Goal: Navigation & Orientation: Find specific page/section

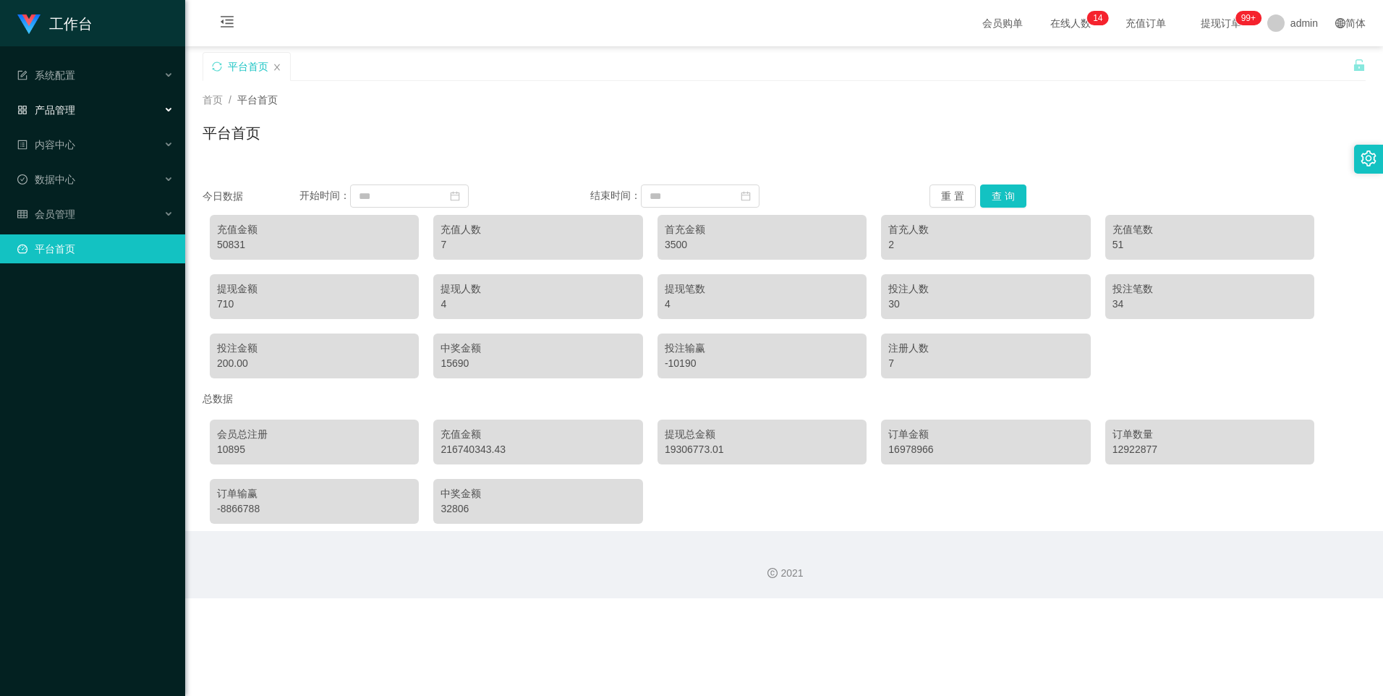
click at [56, 110] on span "产品管理" at bounding box center [46, 110] width 58 height 12
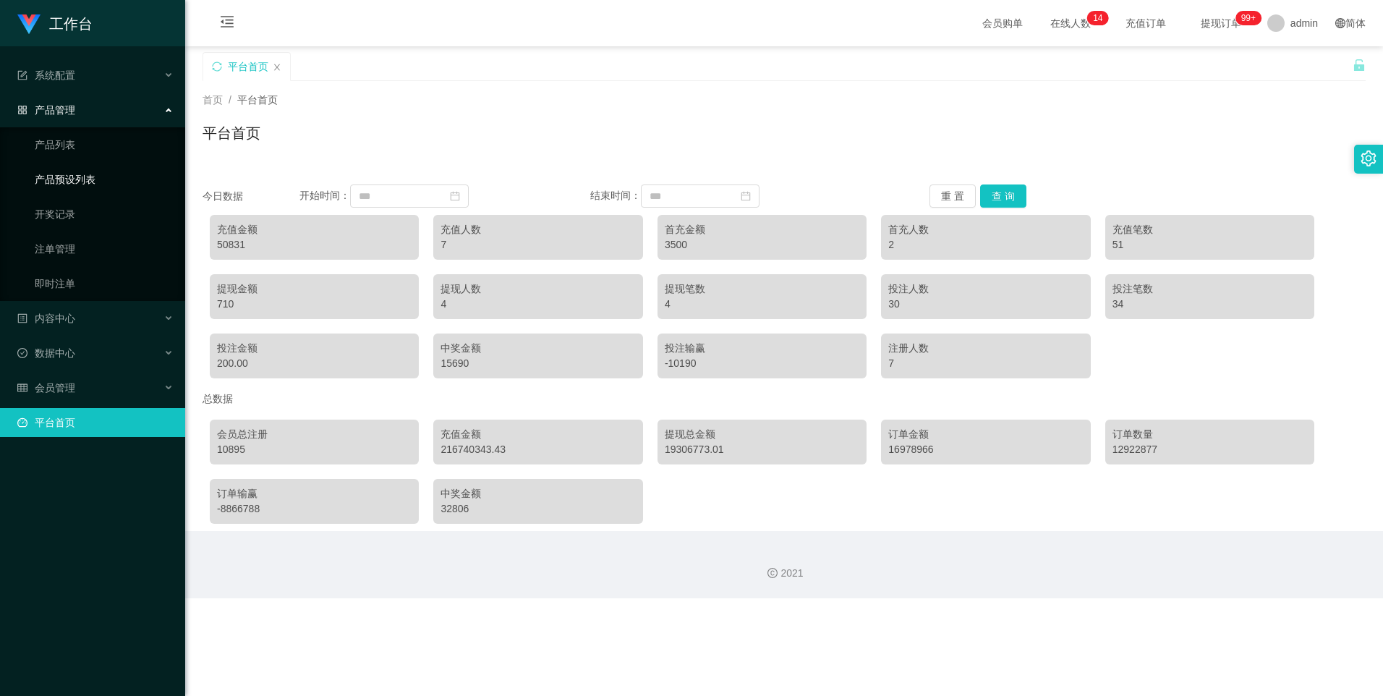
click at [80, 169] on link "产品预设列表" at bounding box center [104, 179] width 139 height 29
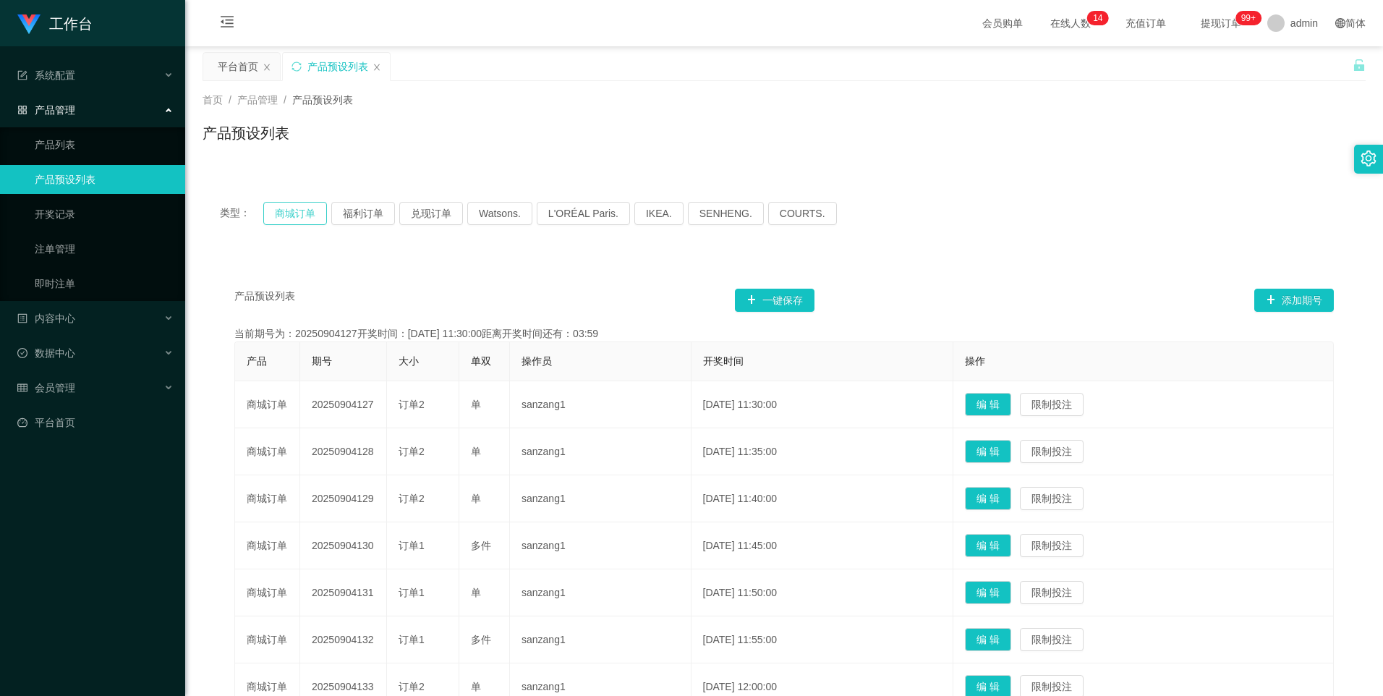
click at [306, 224] on button "商城订单" at bounding box center [295, 213] width 64 height 23
click at [306, 215] on button "商城订单" at bounding box center [295, 213] width 64 height 23
click at [347, 212] on button "福利订单" at bounding box center [363, 213] width 64 height 23
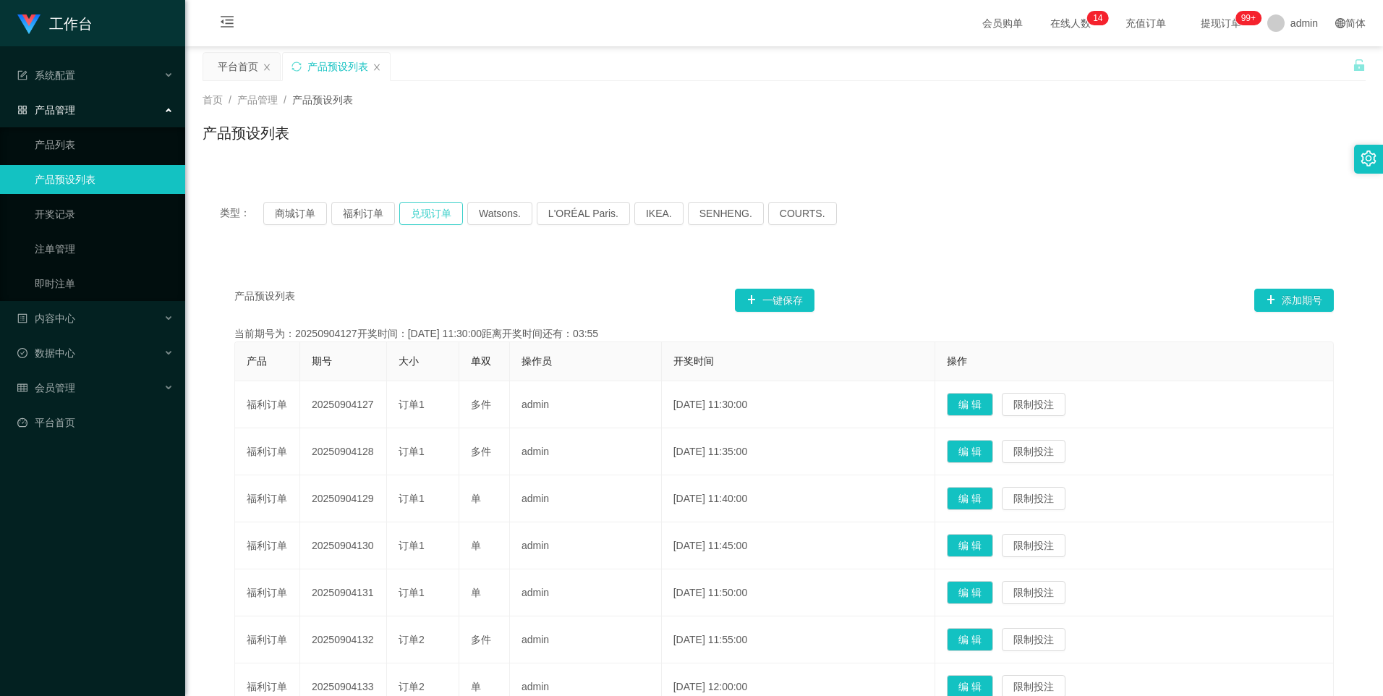
click at [415, 213] on button "兑现订单" at bounding box center [431, 213] width 64 height 23
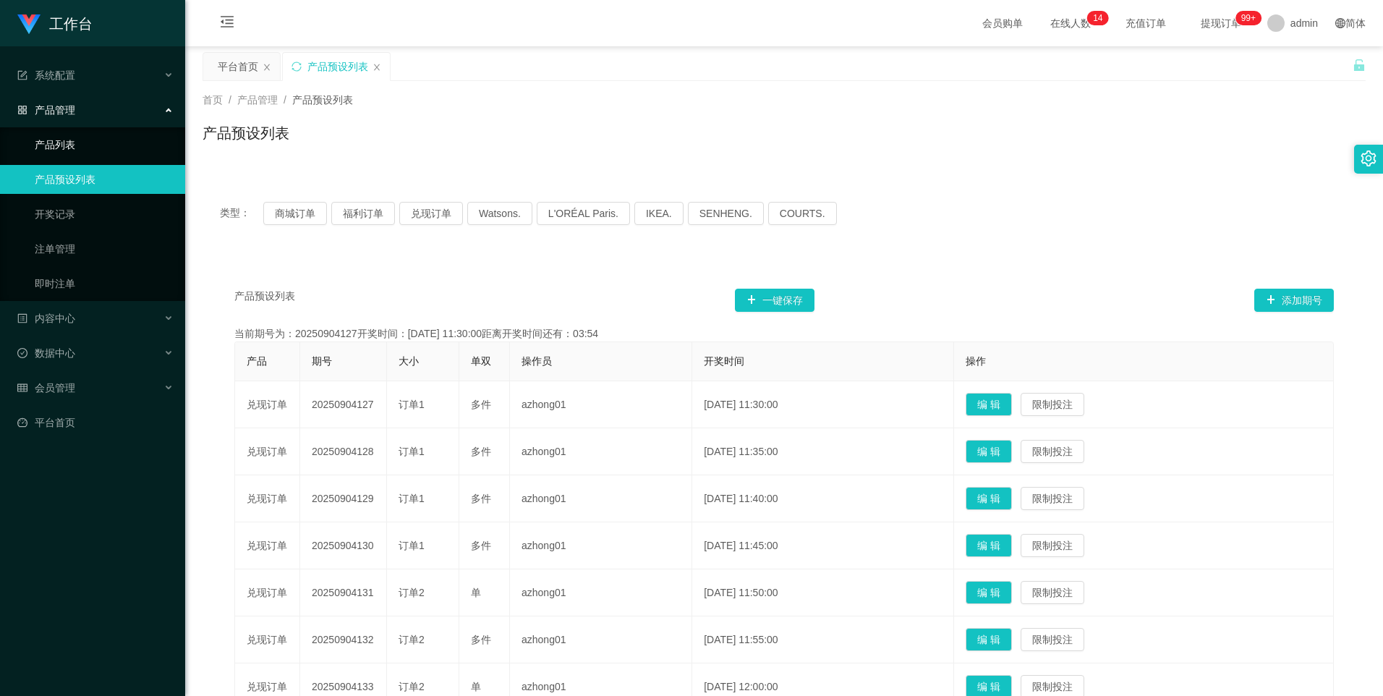
click at [88, 146] on link "产品列表" at bounding box center [104, 144] width 139 height 29
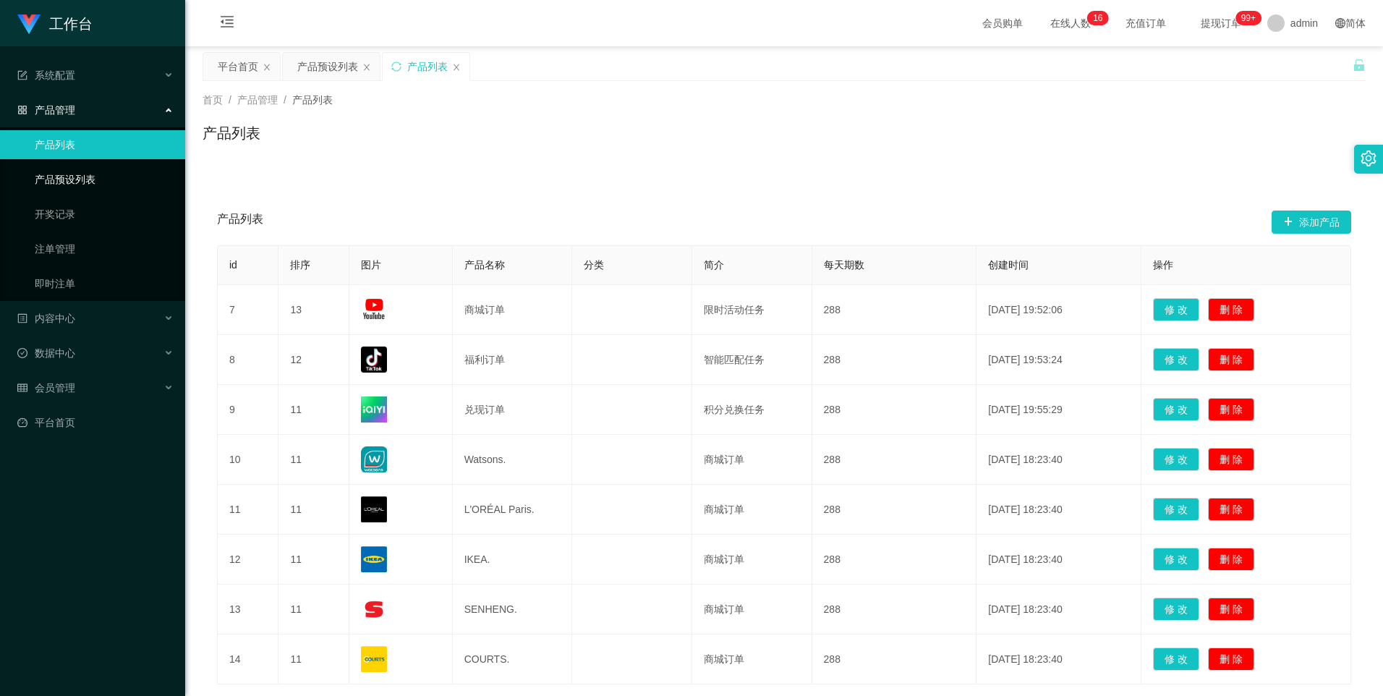
click at [82, 175] on link "产品预设列表" at bounding box center [104, 179] width 139 height 29
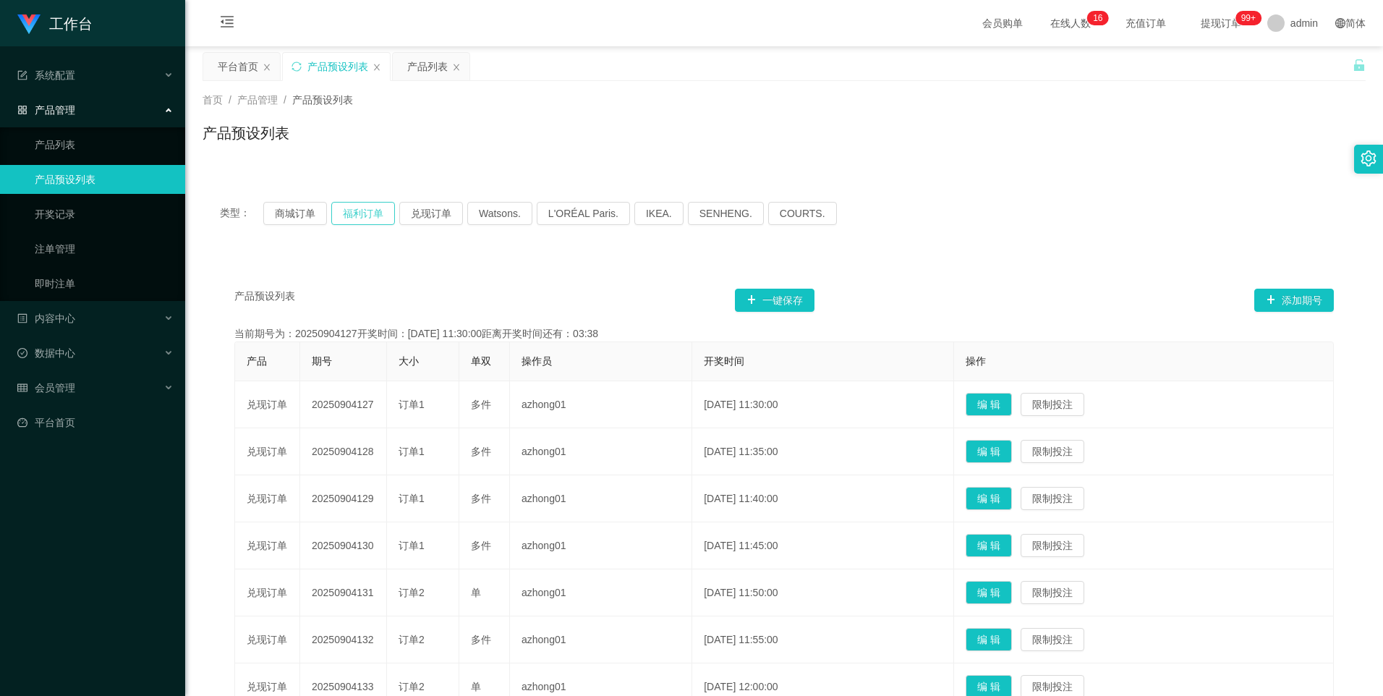
click at [354, 211] on button "福利订单" at bounding box center [363, 213] width 64 height 23
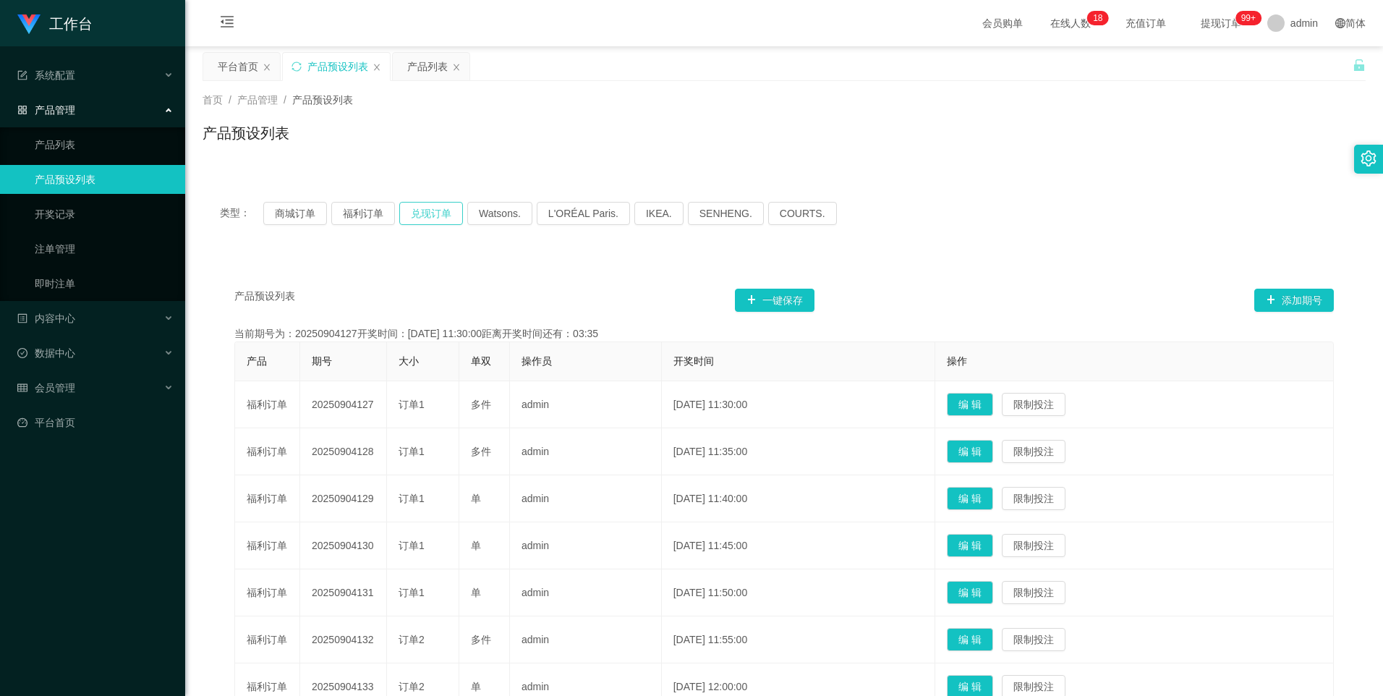
click at [425, 208] on button "兑现订单" at bounding box center [431, 213] width 64 height 23
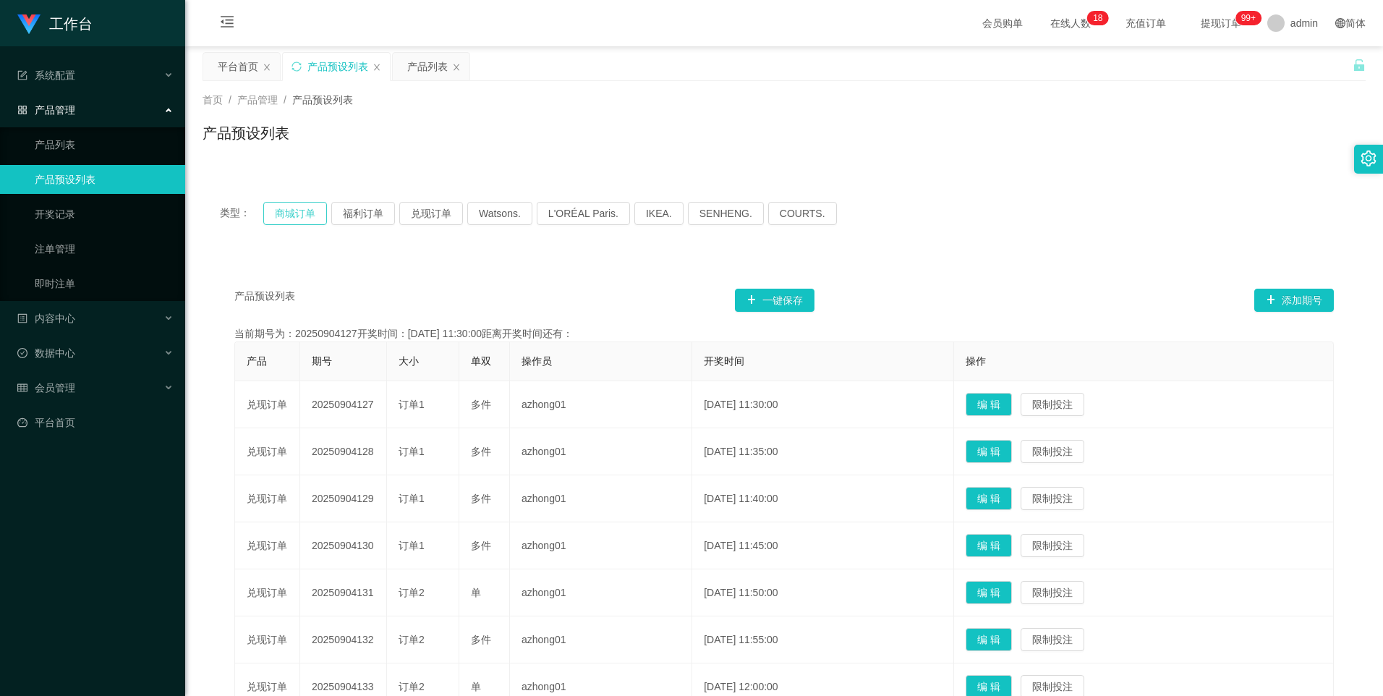
click at [290, 211] on button "商城订单" at bounding box center [295, 213] width 64 height 23
click at [422, 64] on div "产品列表" at bounding box center [427, 66] width 41 height 27
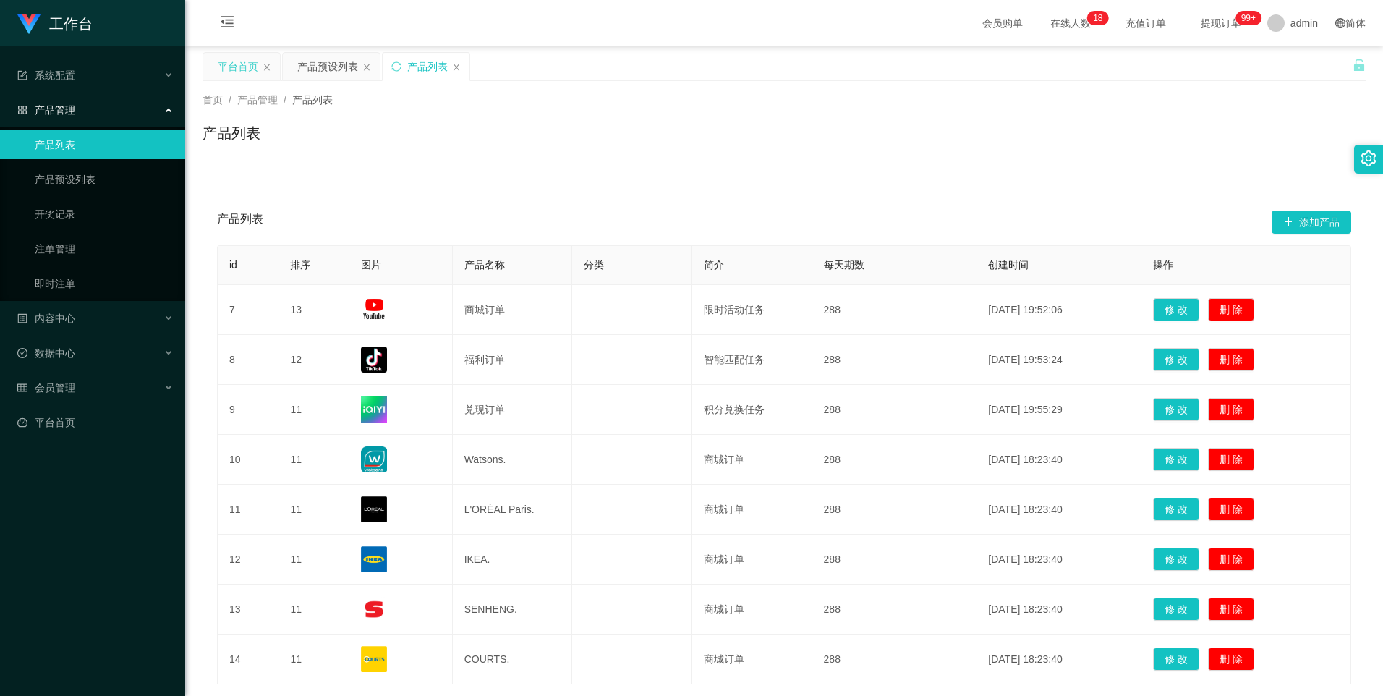
click at [244, 70] on div "平台首页" at bounding box center [238, 66] width 41 height 27
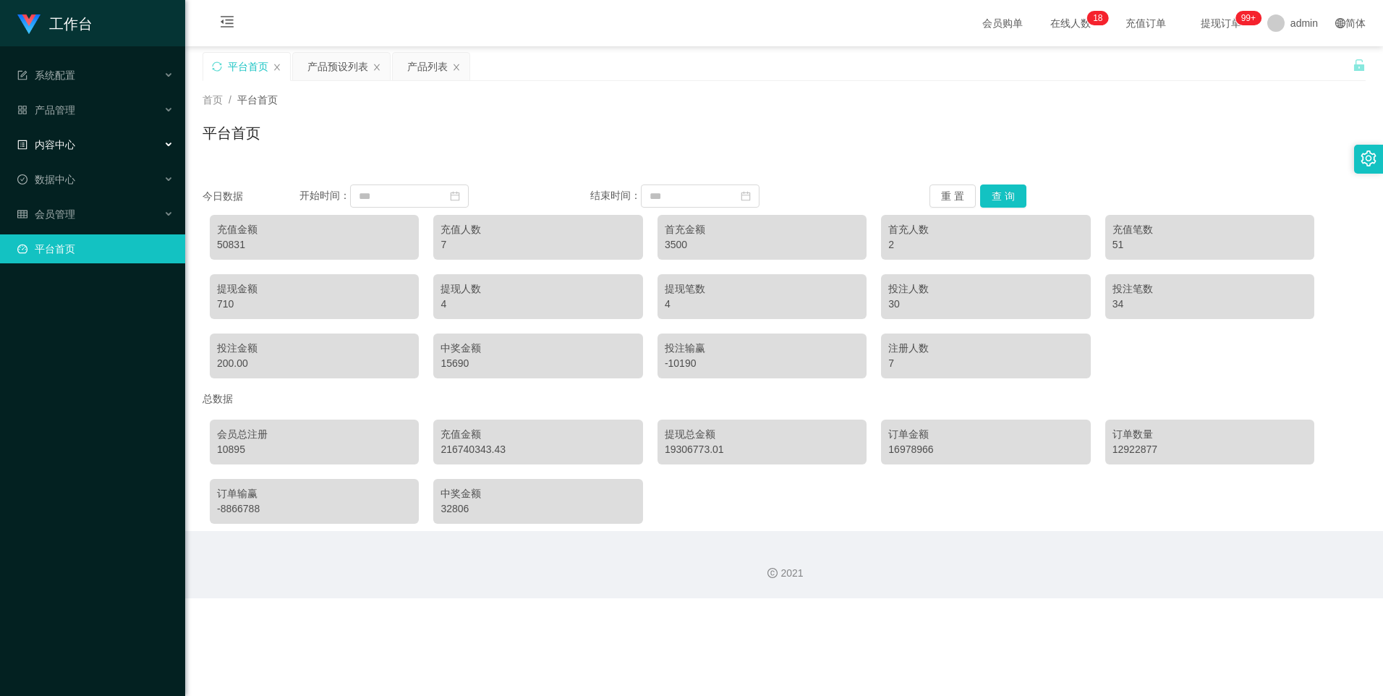
click at [67, 139] on span "内容中心" at bounding box center [46, 145] width 58 height 12
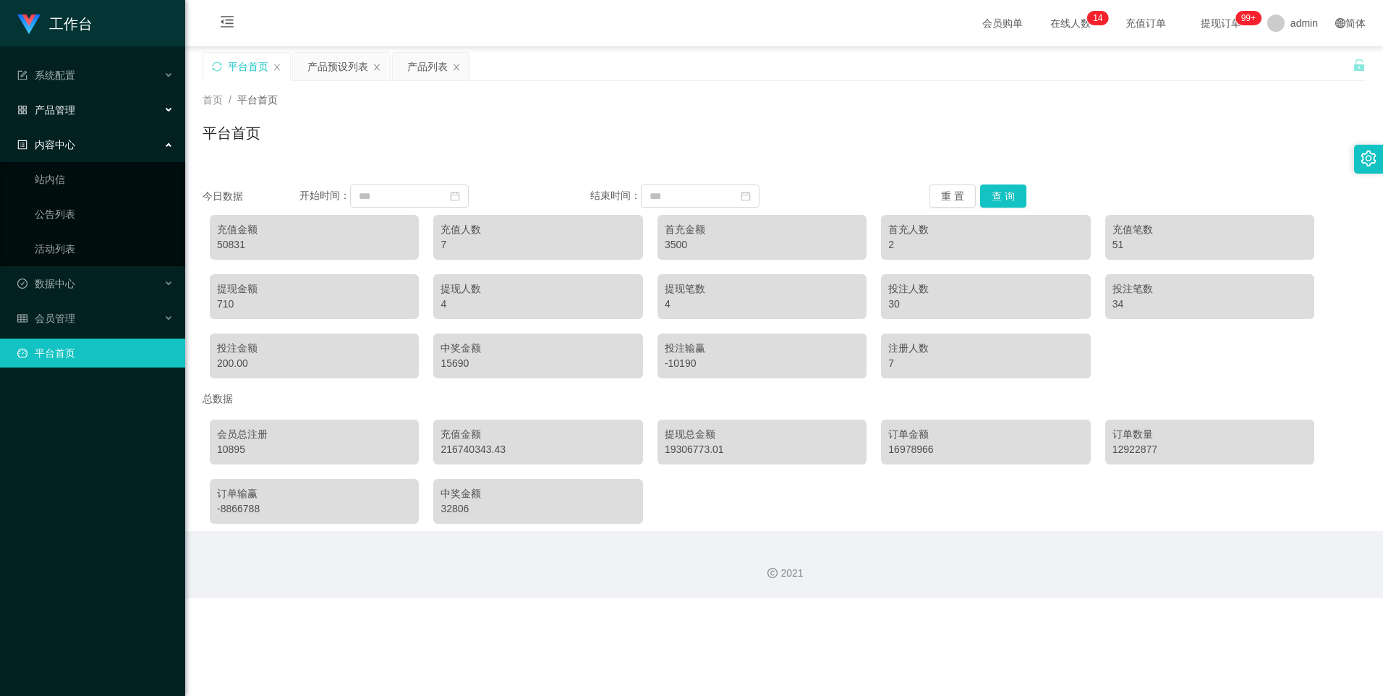
click at [67, 109] on span "产品管理" at bounding box center [46, 110] width 58 height 12
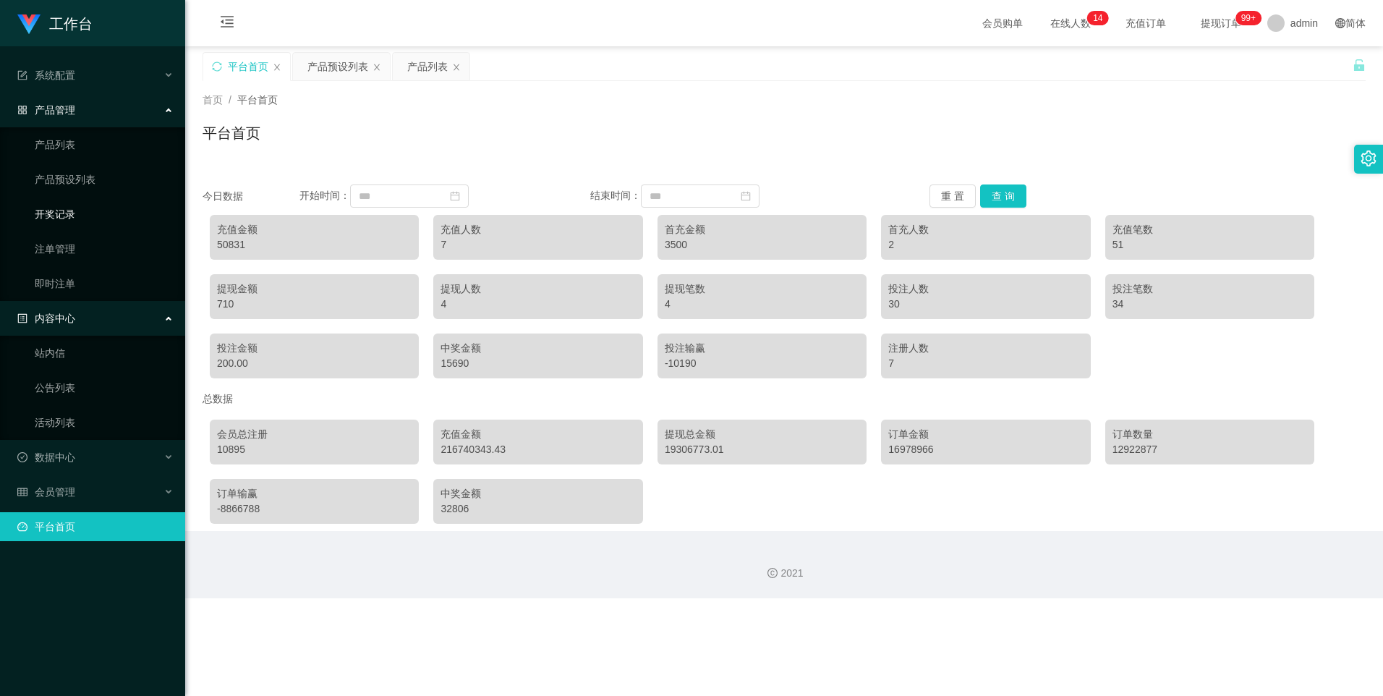
click at [50, 213] on link "开奖记录" at bounding box center [104, 214] width 139 height 29
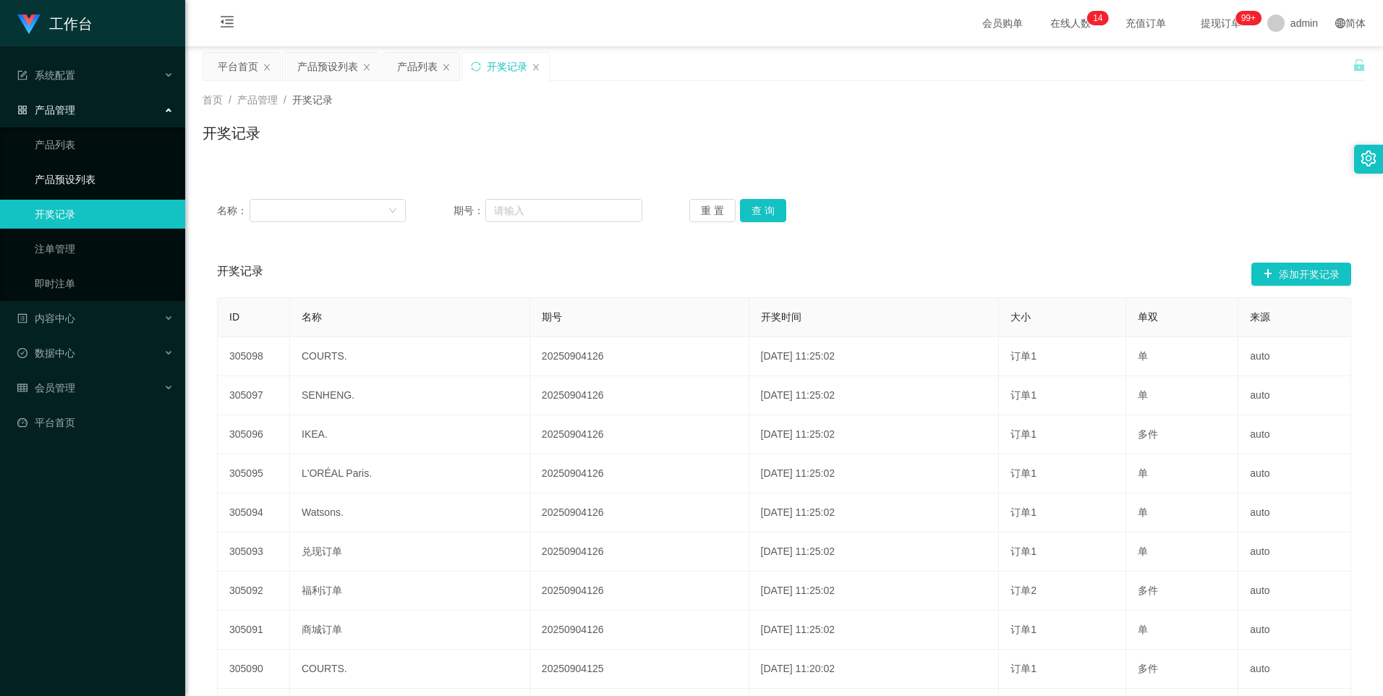
click at [51, 178] on link "产品预设列表" at bounding box center [104, 179] width 139 height 29
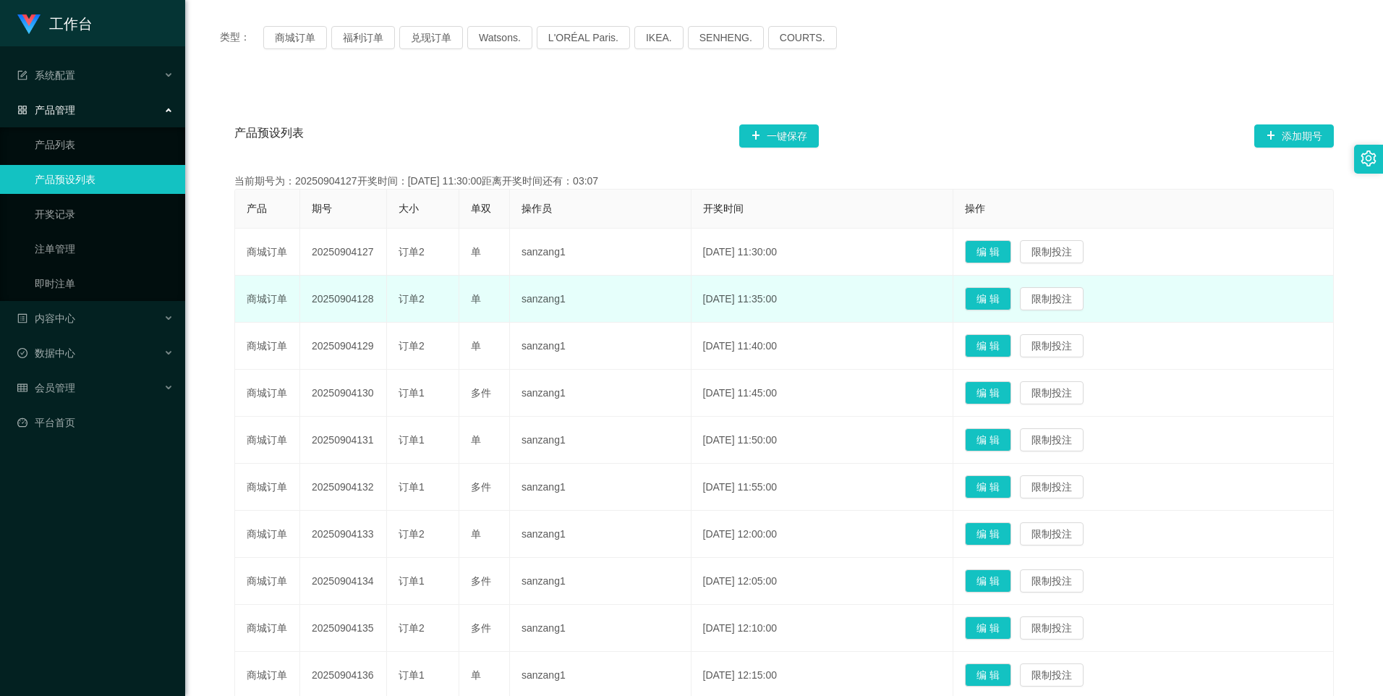
scroll to position [20, 0]
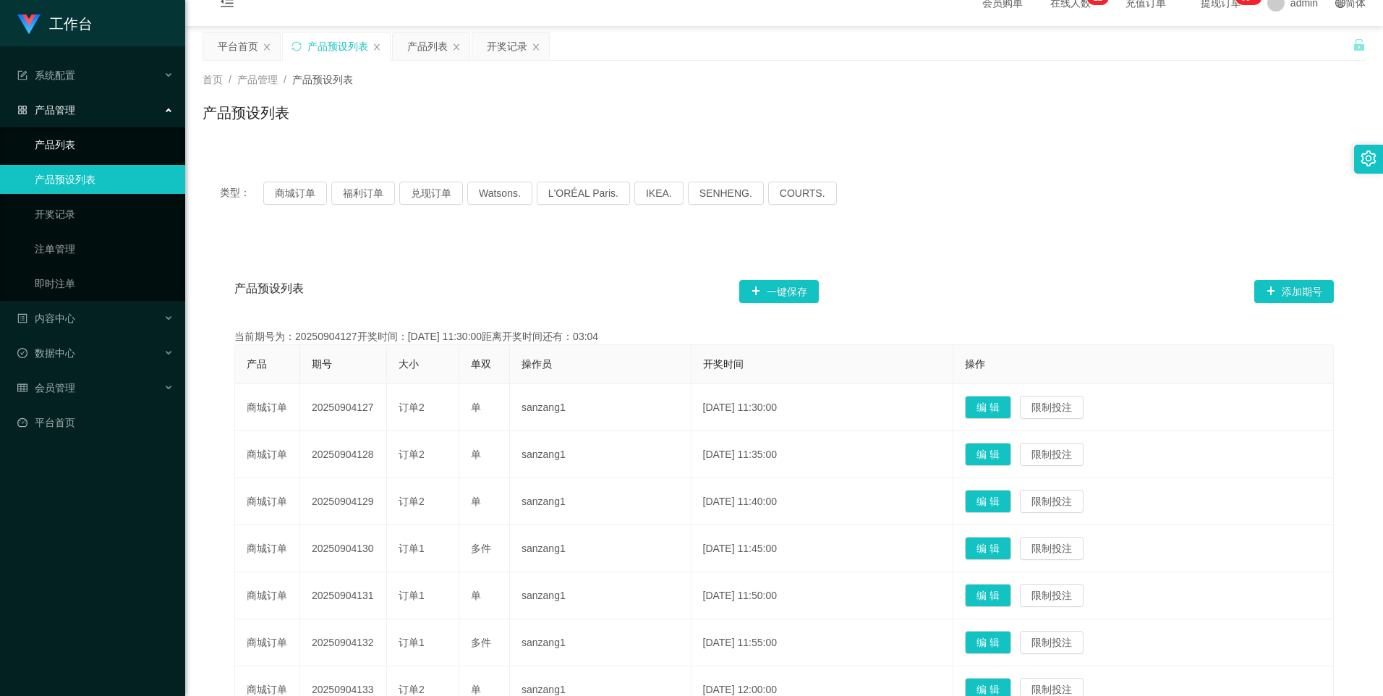
click at [38, 142] on link "产品列表" at bounding box center [104, 144] width 139 height 29
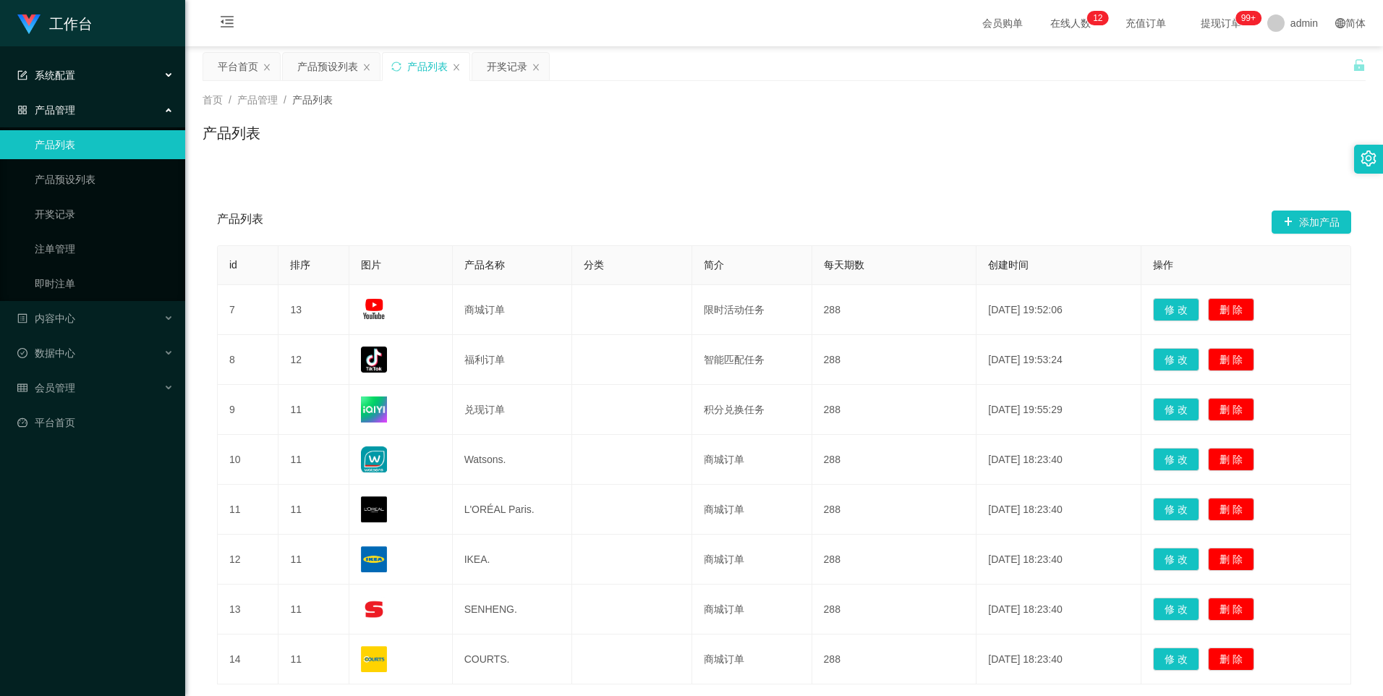
click at [49, 74] on span "系统配置" at bounding box center [46, 75] width 58 height 12
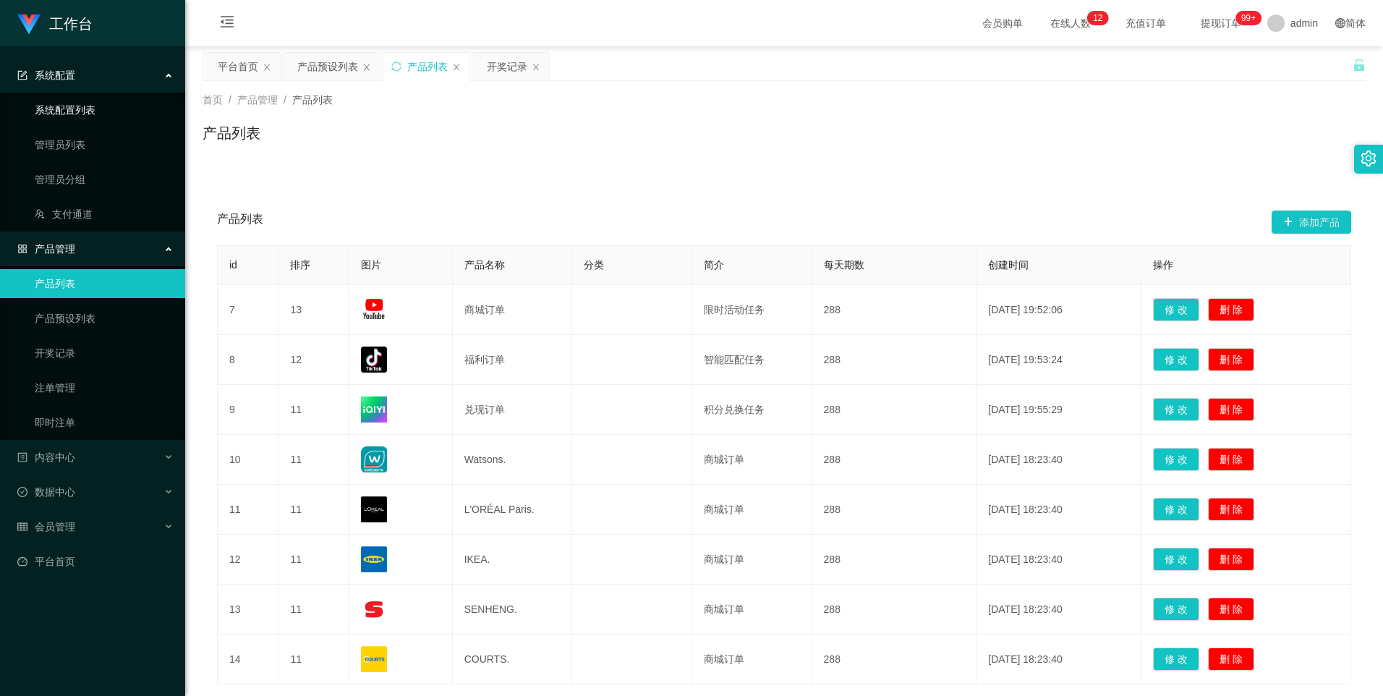
click at [43, 111] on link "系统配置列表" at bounding box center [104, 109] width 139 height 29
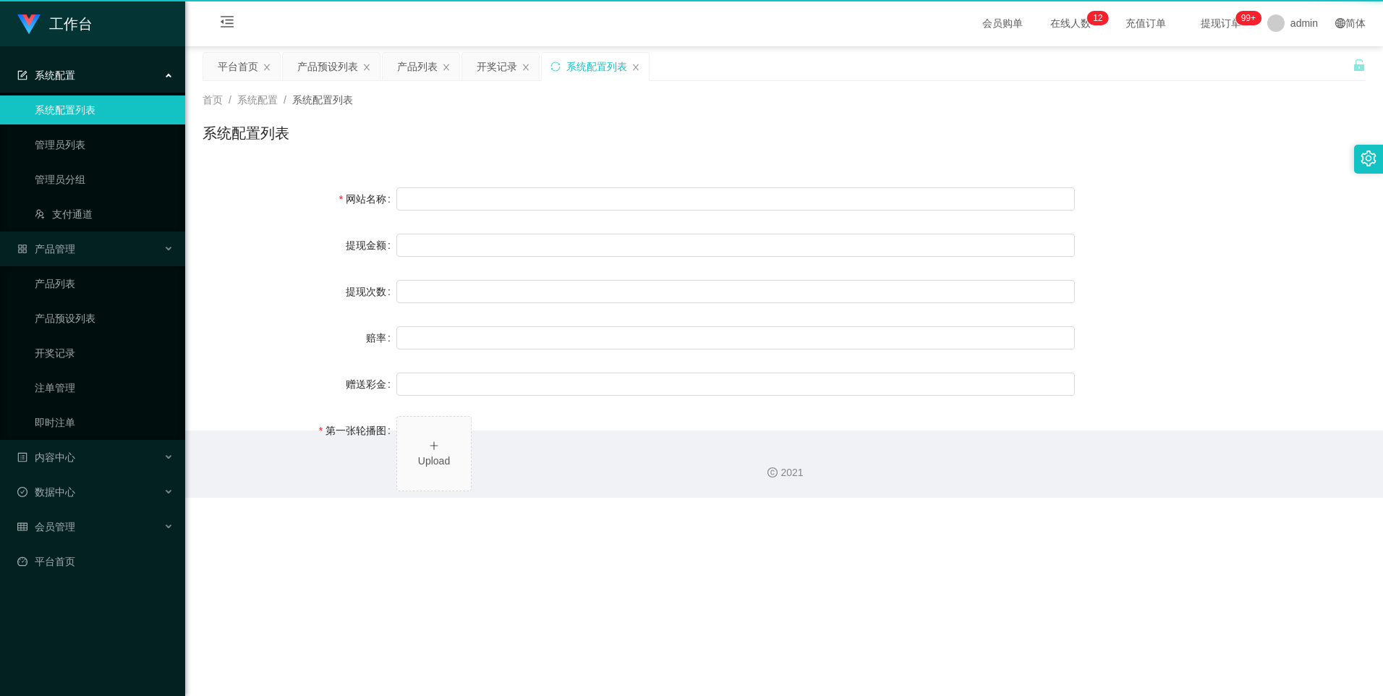
type input "工作台"
type input "40"
type input "1000000"
type input "100"
type input "0"
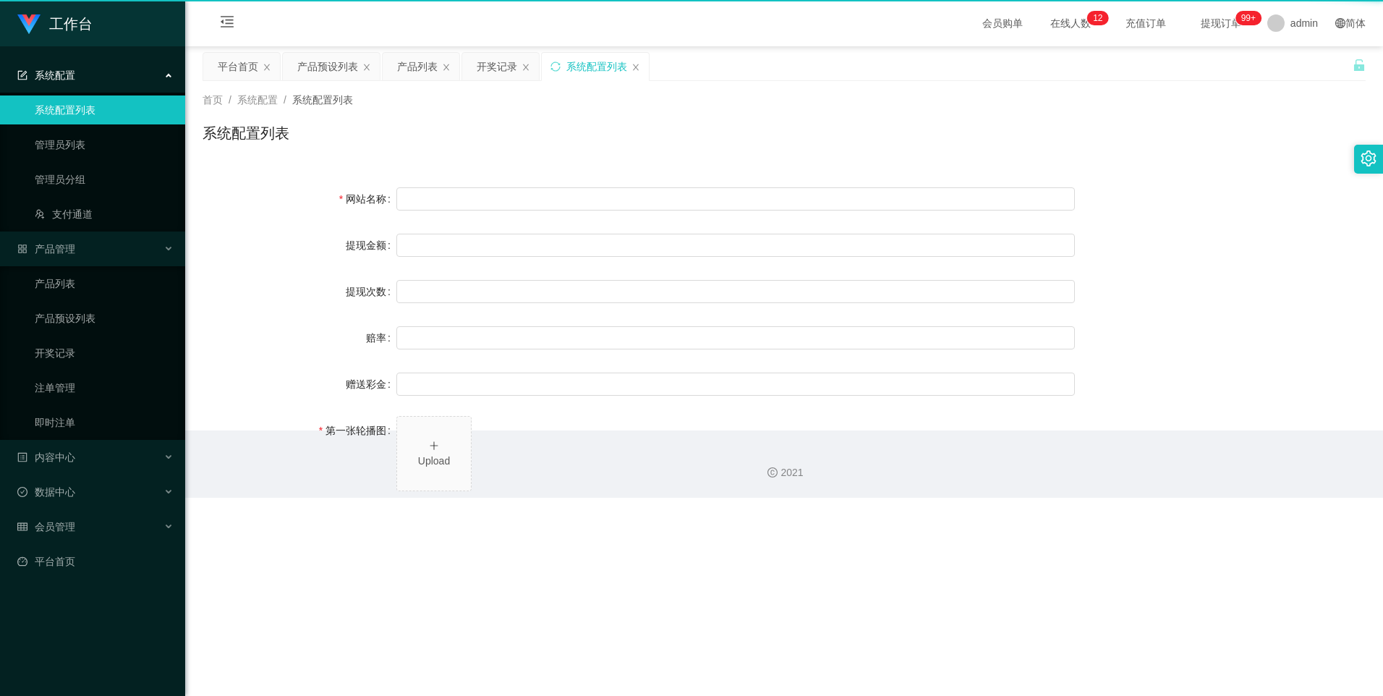
type input "[URL][DOMAIN_NAME]"
type input "平台工作台使用规则"
type input "为保障用户权益及平台运营秩序，请您严格遵守以下工作台使用规范："
type input "一、提现规则 最低提现限制：工作台账户积分满 10 积分后方可申请提现。"
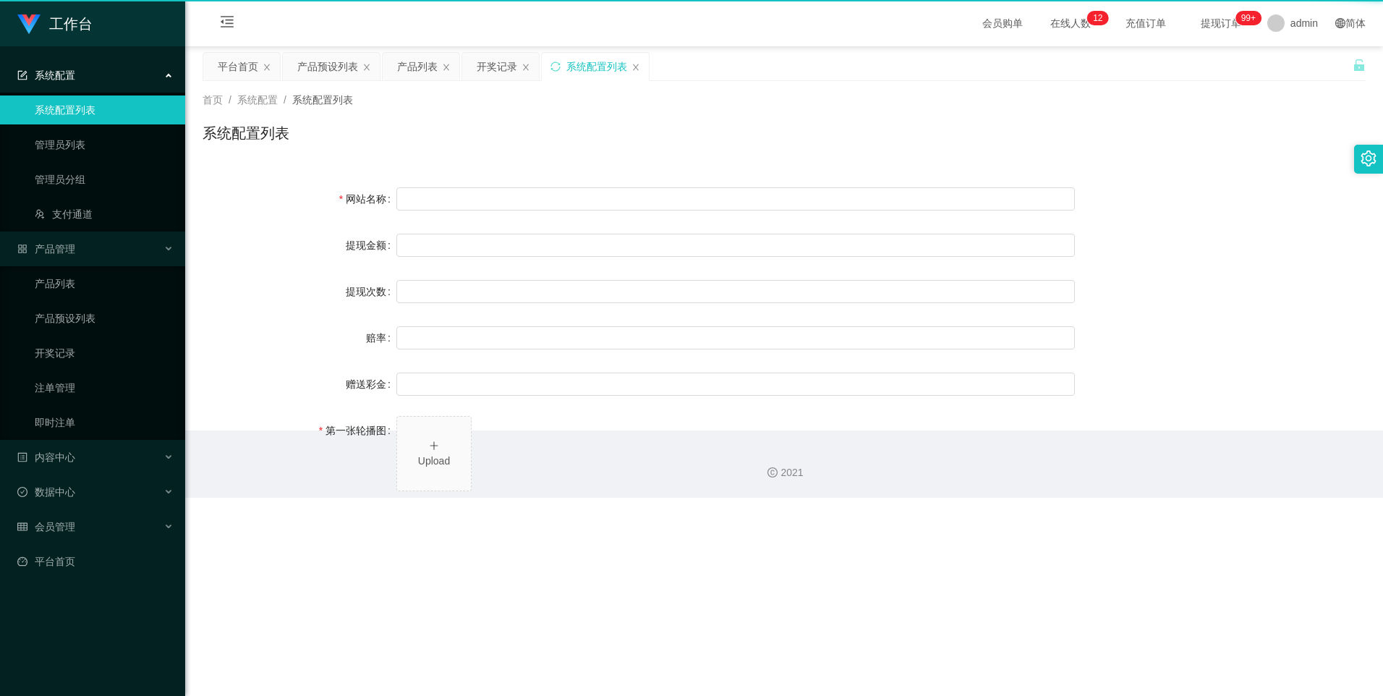
type input "二、积分管理 首次高额积分提醒：当工作台账户积分首次超过 20,000 积分时，系统将暂停自动提现。用户需联系平台活动经理进行手动审核及分笔提现。"
type input "三、任务接单规范 下单须知："
type input "所有任务需严格按照平台活动经理的指导流程进行操作。"
type input "严禁私下接单、绕过系统或通过非官方渠道接单（如通过个人账号、自行匹配等方式）。"
type input "·违规操作可能导致任务失败，并视情节冻结工作台账户或永久封禁账号。"
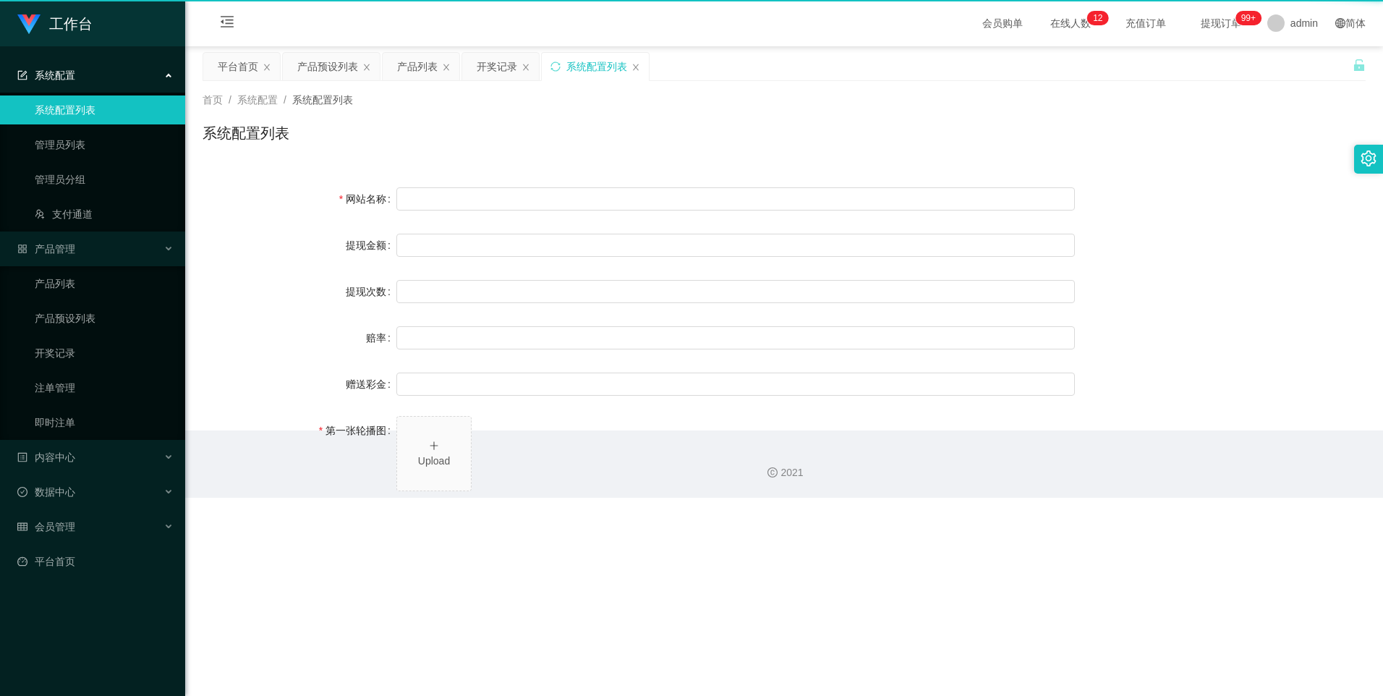
type input "系统任务对接要求："
type input "若未按指导流程操作或擅自修改操作步骤，系统将无法正确识别并分配任务，导致任务失败。"
type input "·因此类行为造成损失，平台将不予补偿，且有权限制或终止用户账号的工作权限。"
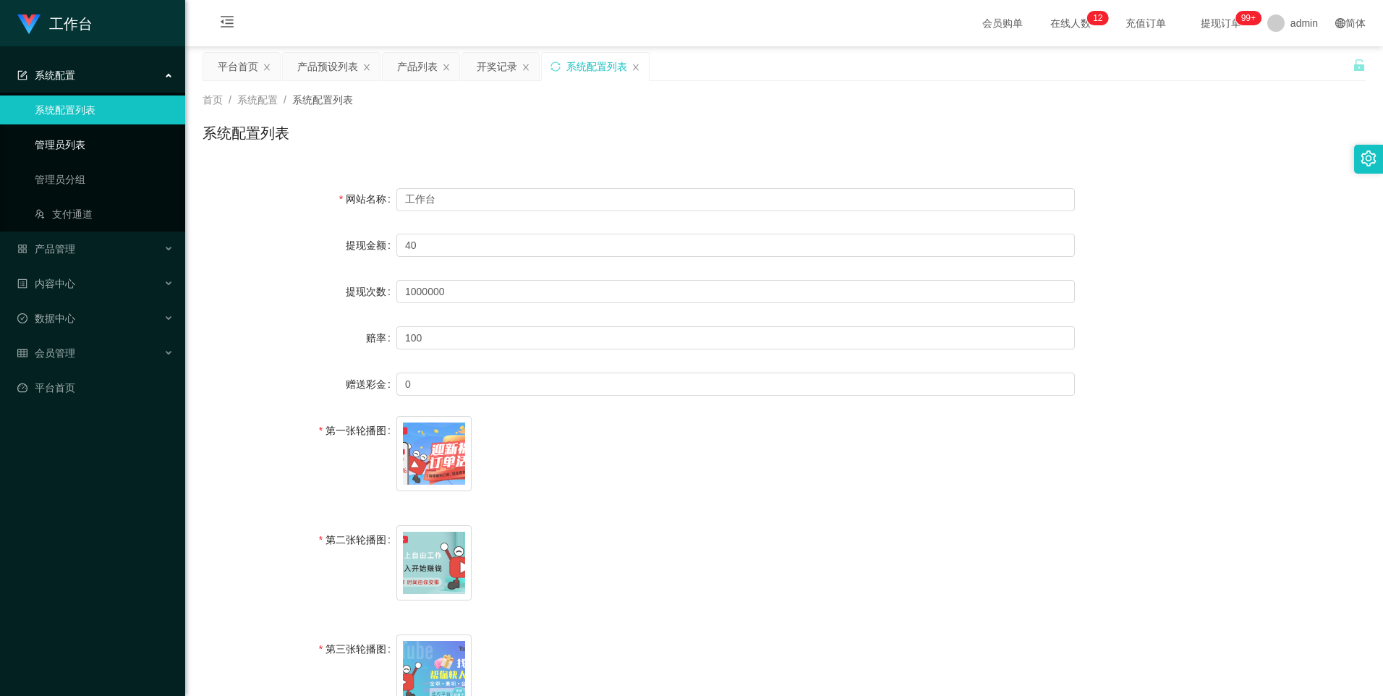
click at [41, 143] on link "管理员列表" at bounding box center [104, 144] width 139 height 29
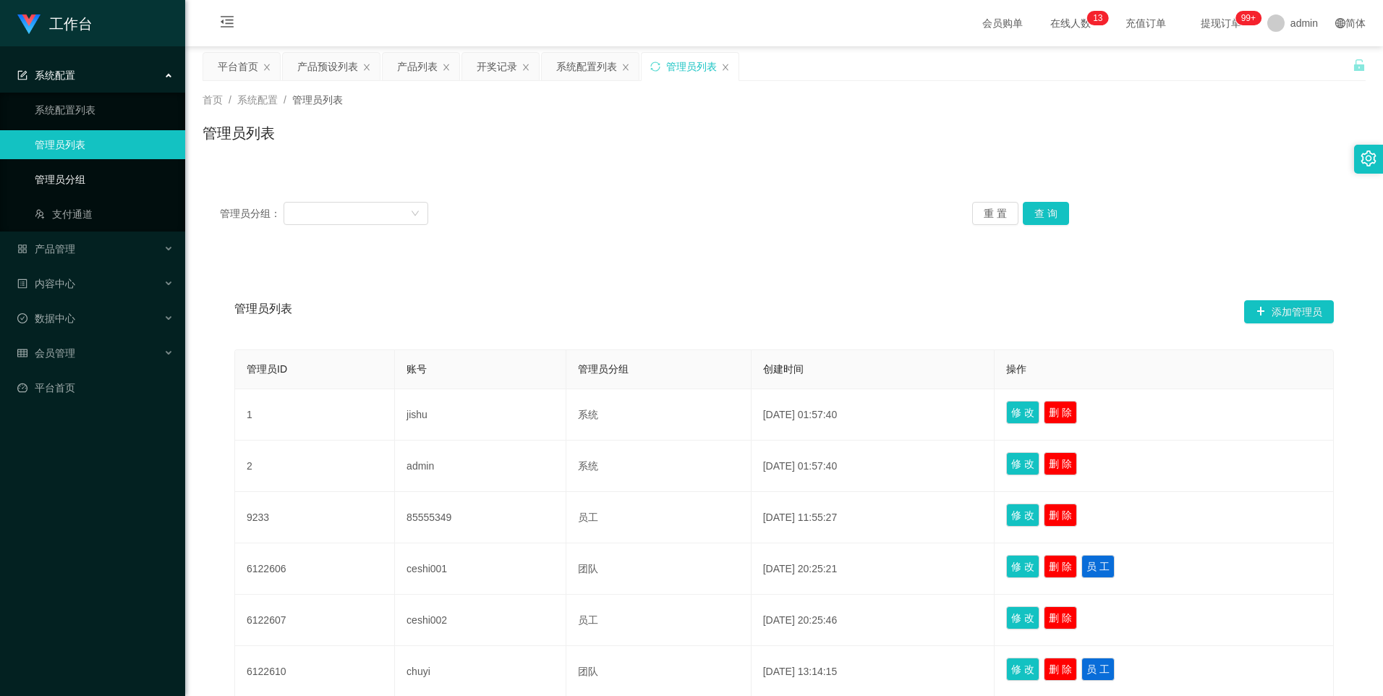
click at [48, 176] on link "管理员分组" at bounding box center [104, 179] width 139 height 29
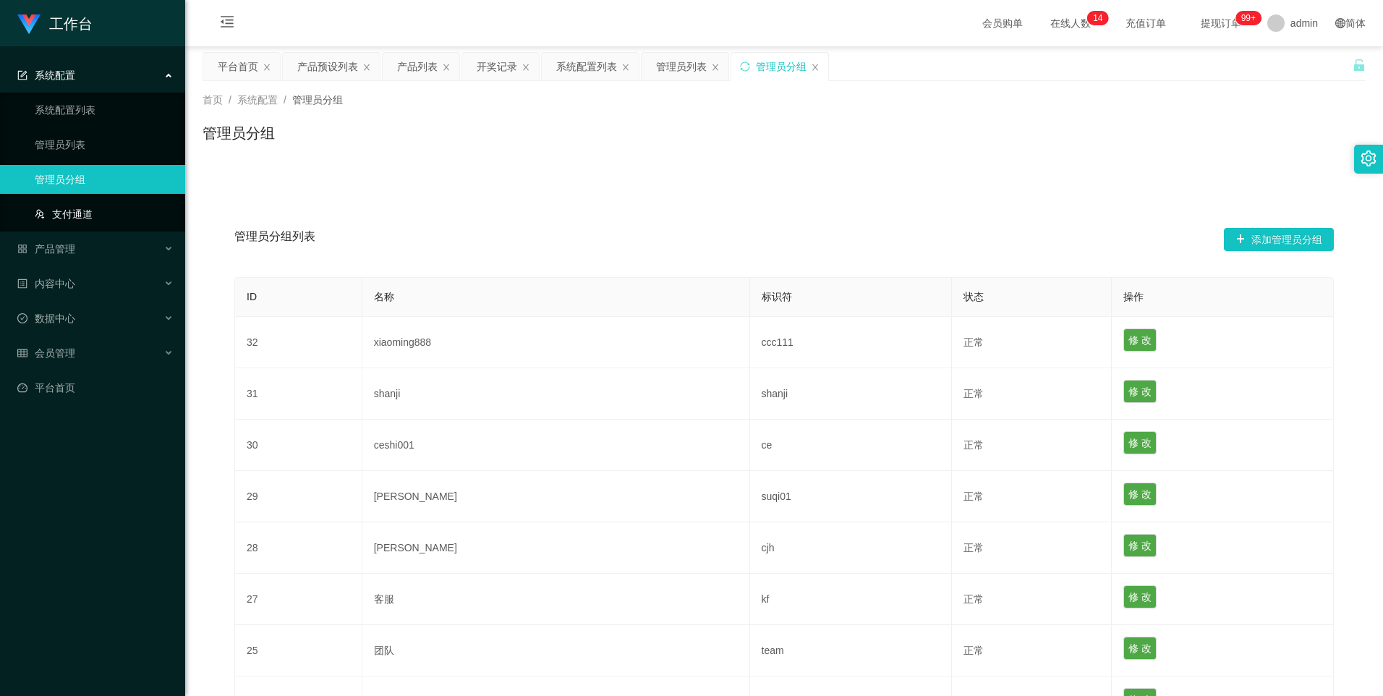
click at [41, 208] on link "支付通道" at bounding box center [104, 214] width 139 height 29
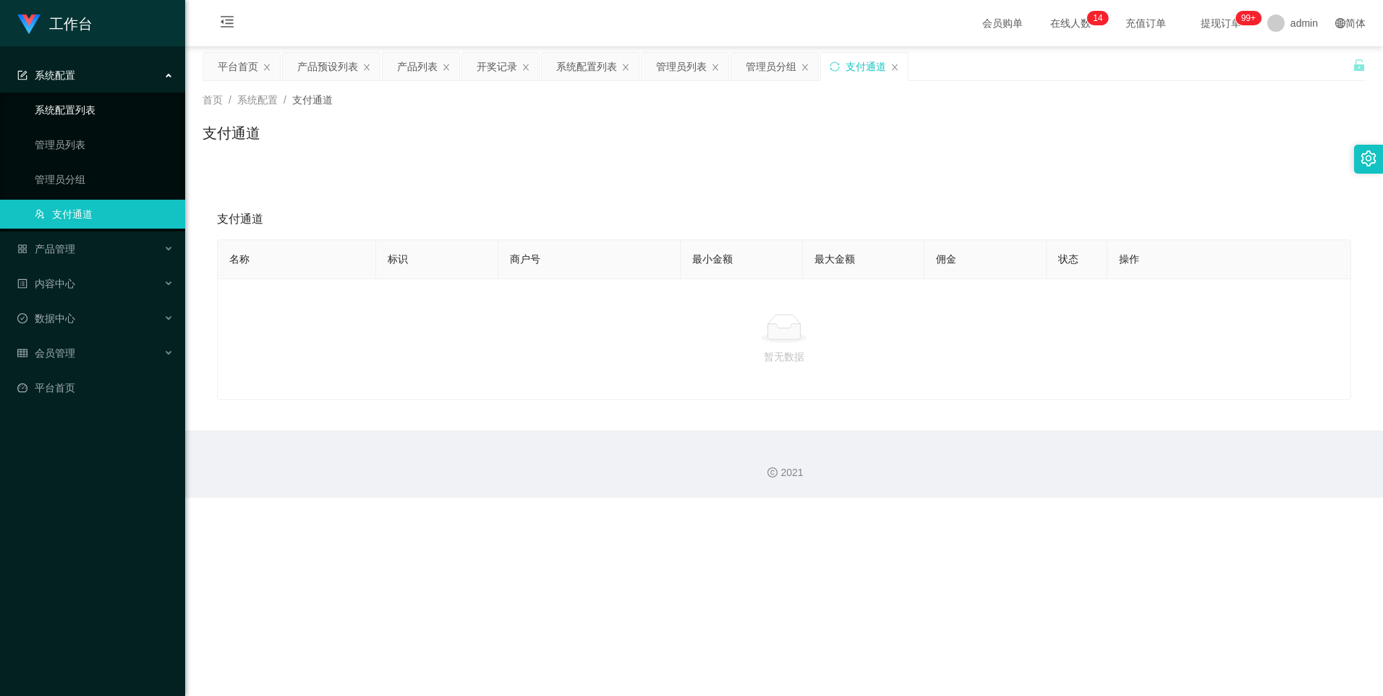
click at [35, 109] on link "系统配置列表" at bounding box center [104, 109] width 139 height 29
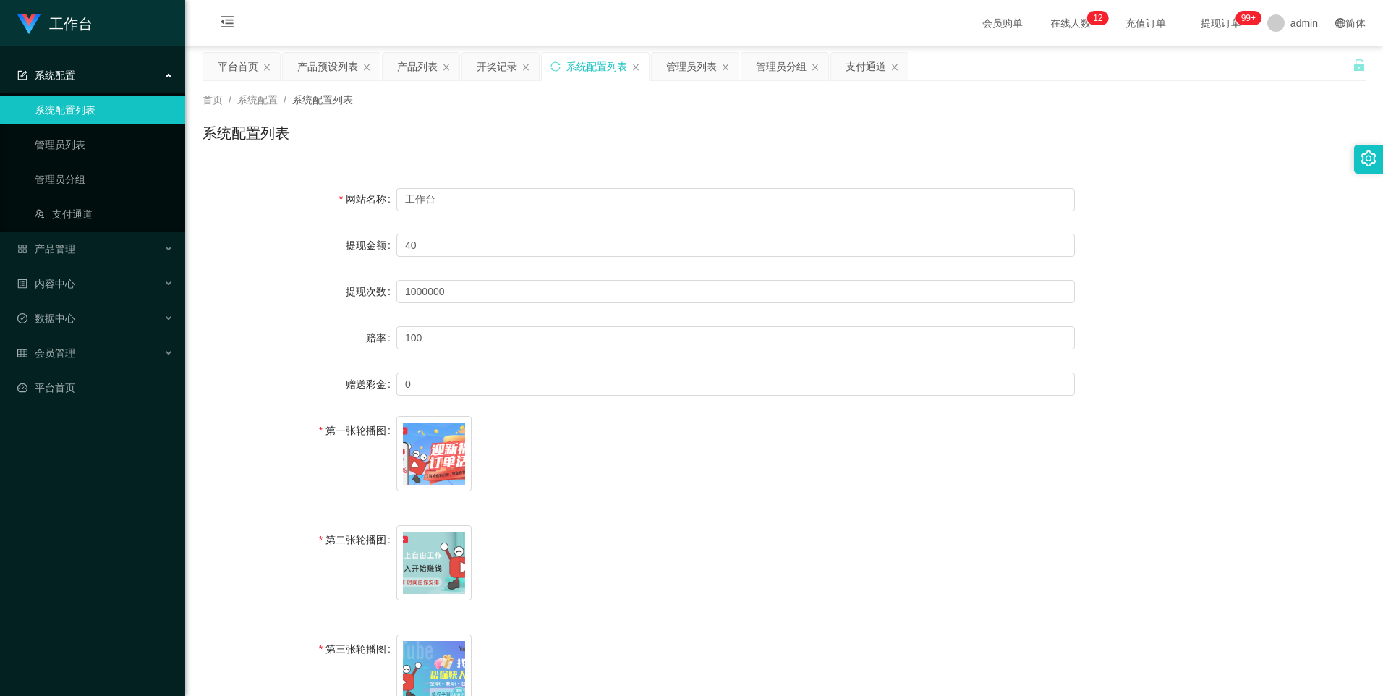
click at [49, 77] on span "系统配置" at bounding box center [46, 75] width 58 height 12
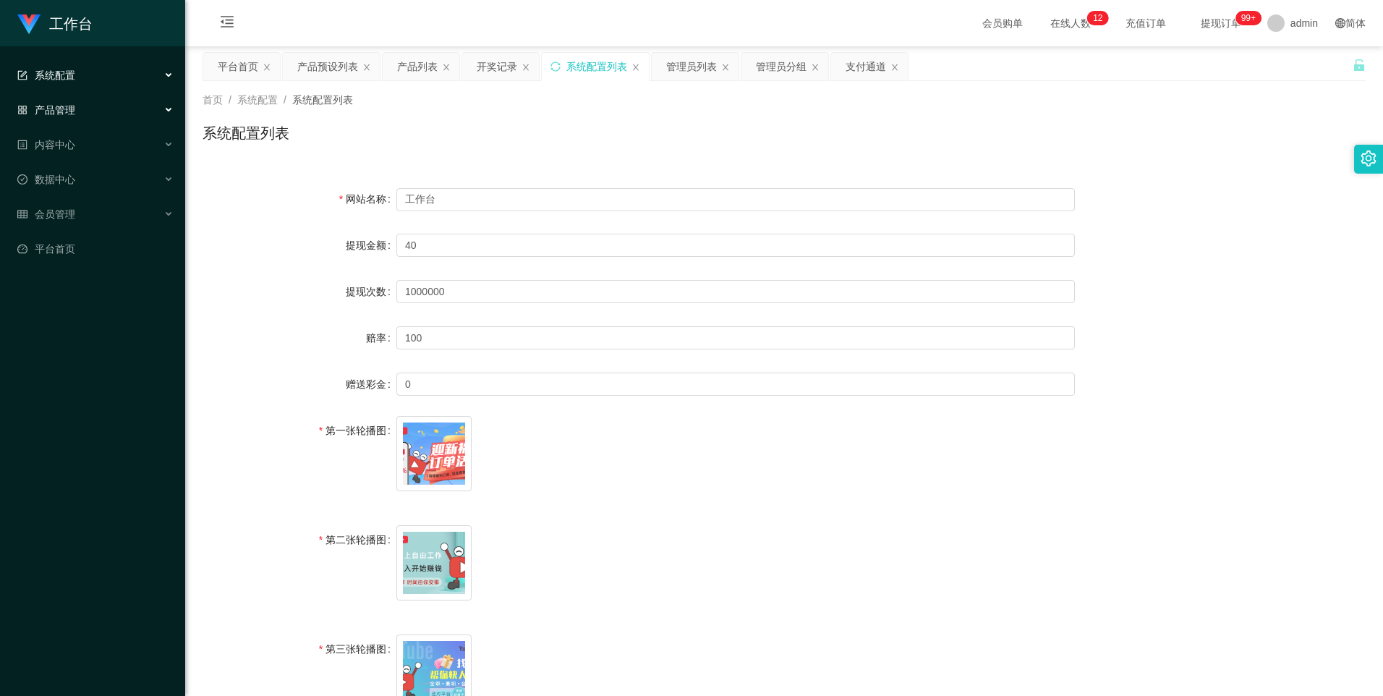
click at [61, 112] on span "产品管理" at bounding box center [46, 110] width 58 height 12
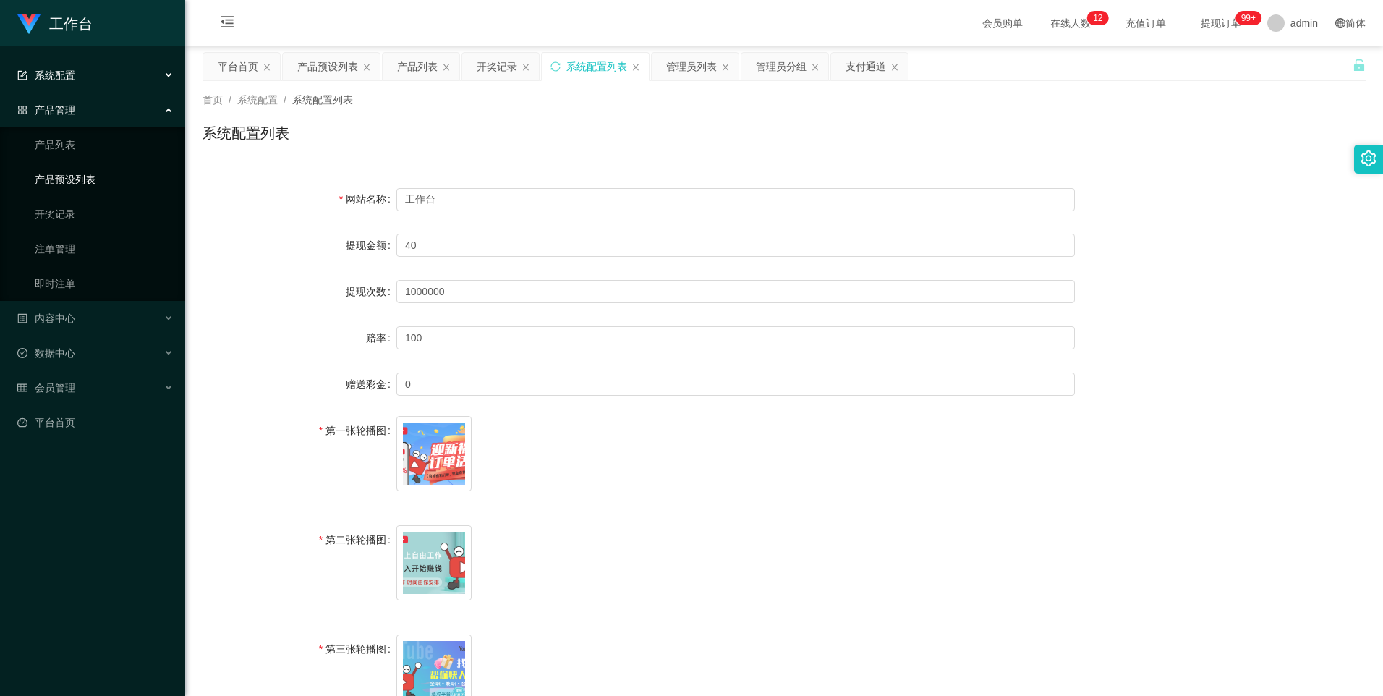
click at [69, 174] on link "产品预设列表" at bounding box center [104, 179] width 139 height 29
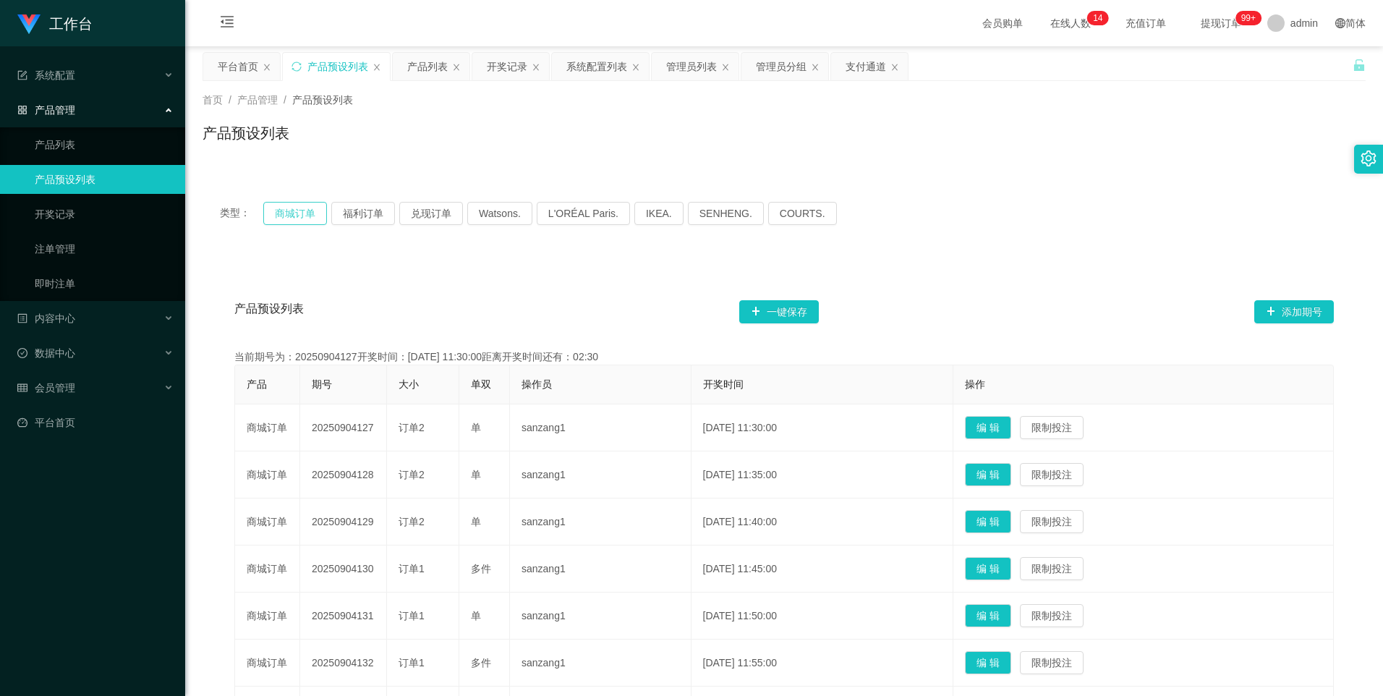
click at [280, 210] on button "商城订单" at bounding box center [295, 213] width 64 height 23
click at [346, 216] on button "福利订单" at bounding box center [363, 213] width 64 height 23
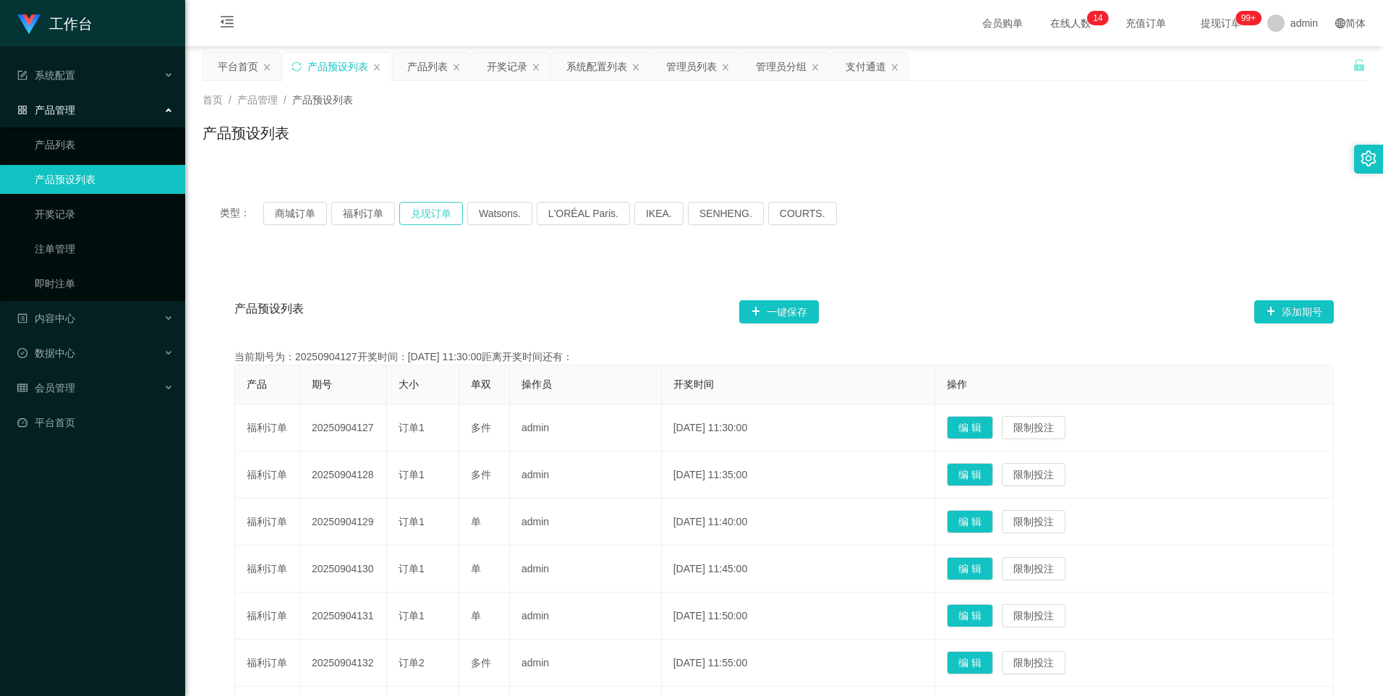
click at [430, 214] on button "兑现订单" at bounding box center [431, 213] width 64 height 23
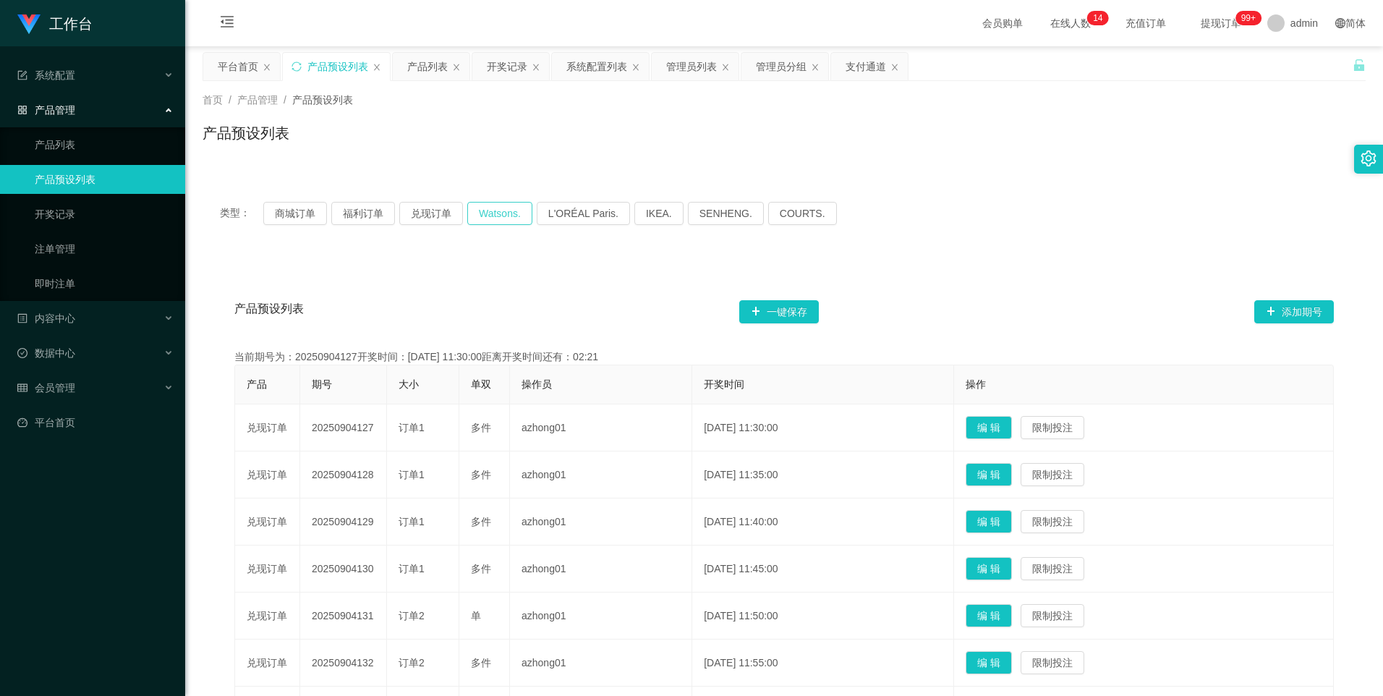
click at [501, 216] on button "Watsons." at bounding box center [499, 213] width 65 height 23
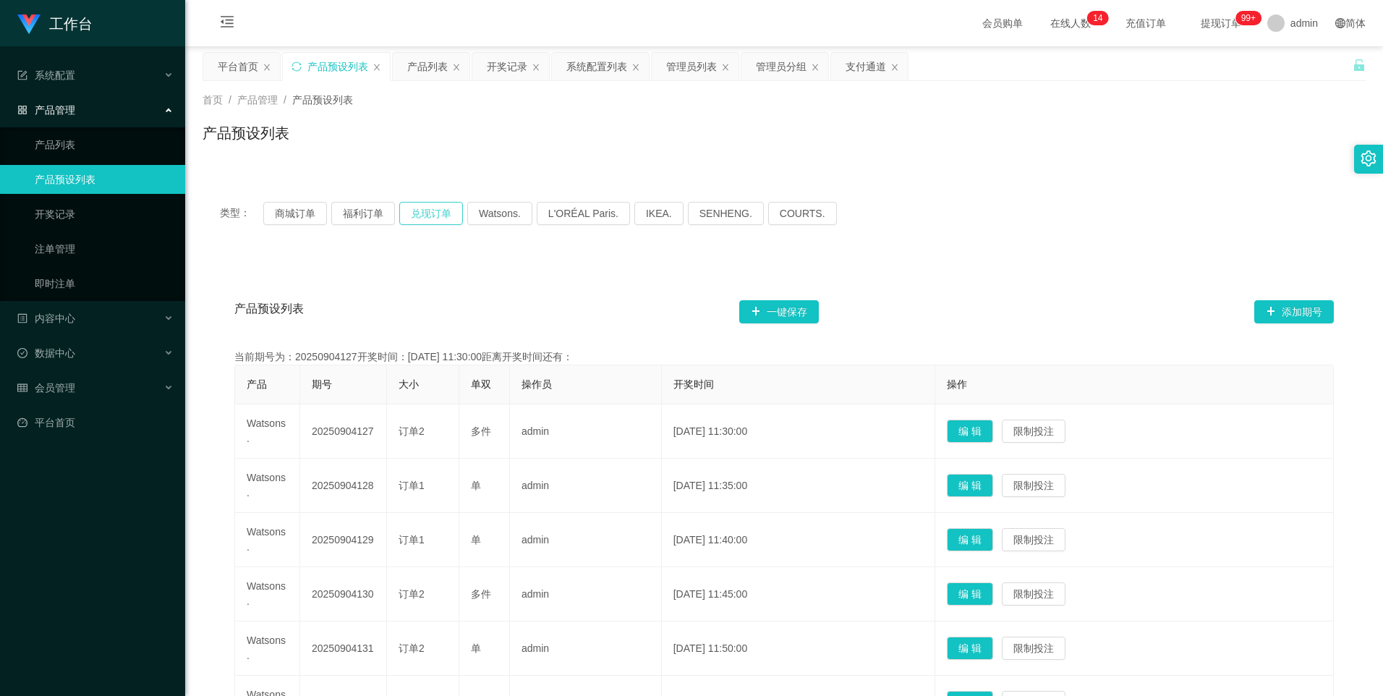
click at [438, 213] on button "兑现订单" at bounding box center [431, 213] width 64 height 23
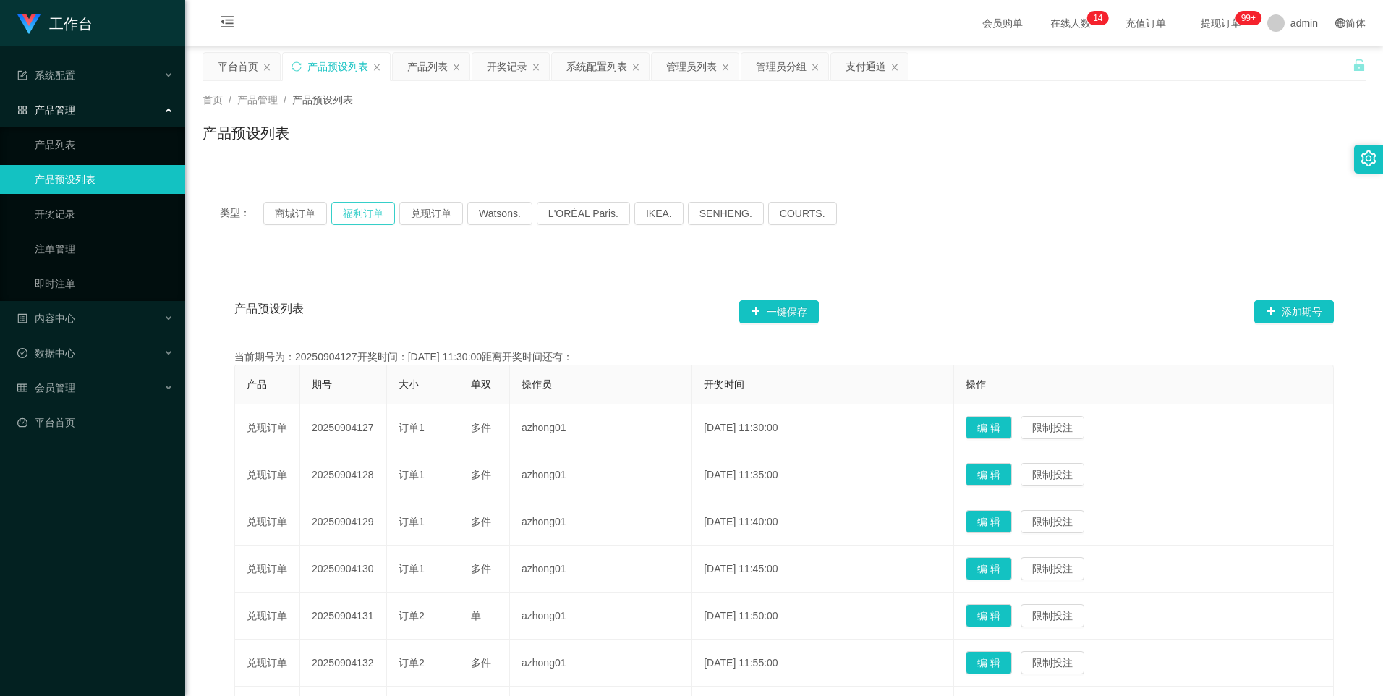
click at [378, 211] on button "福利订单" at bounding box center [363, 213] width 64 height 23
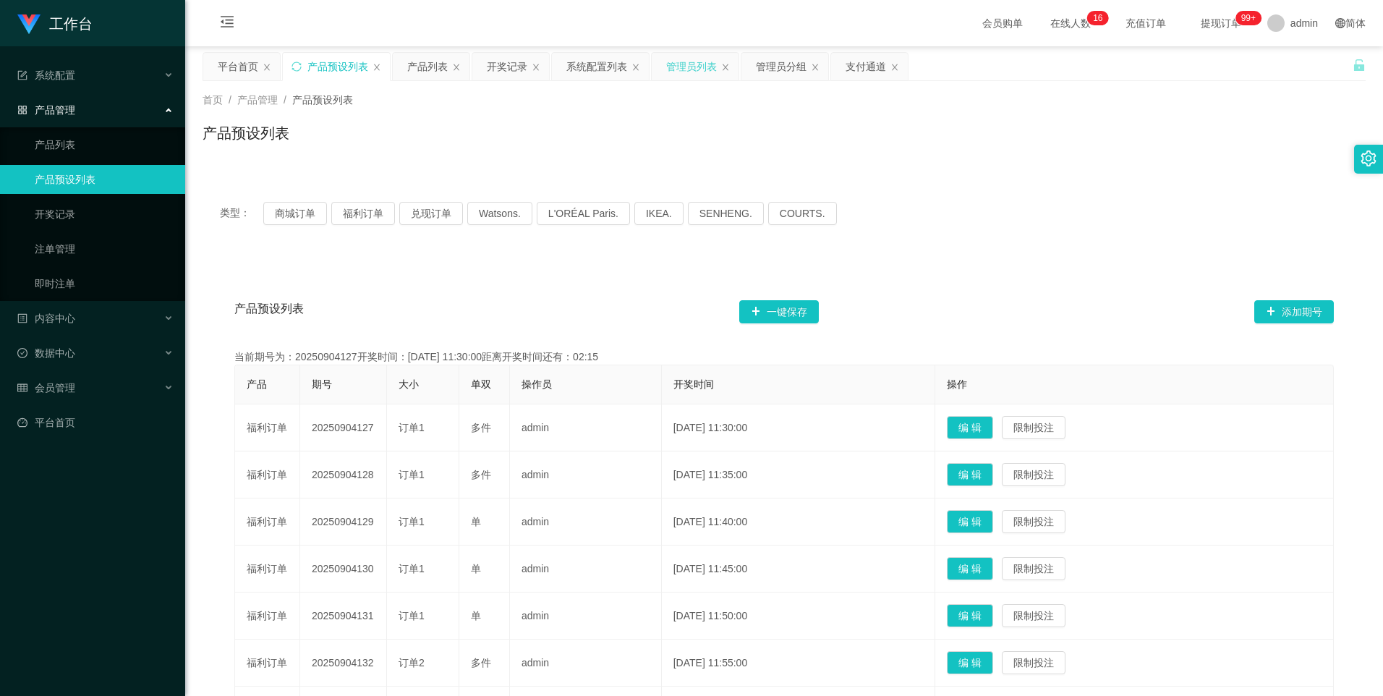
click at [697, 69] on div "管理员列表" at bounding box center [691, 66] width 51 height 27
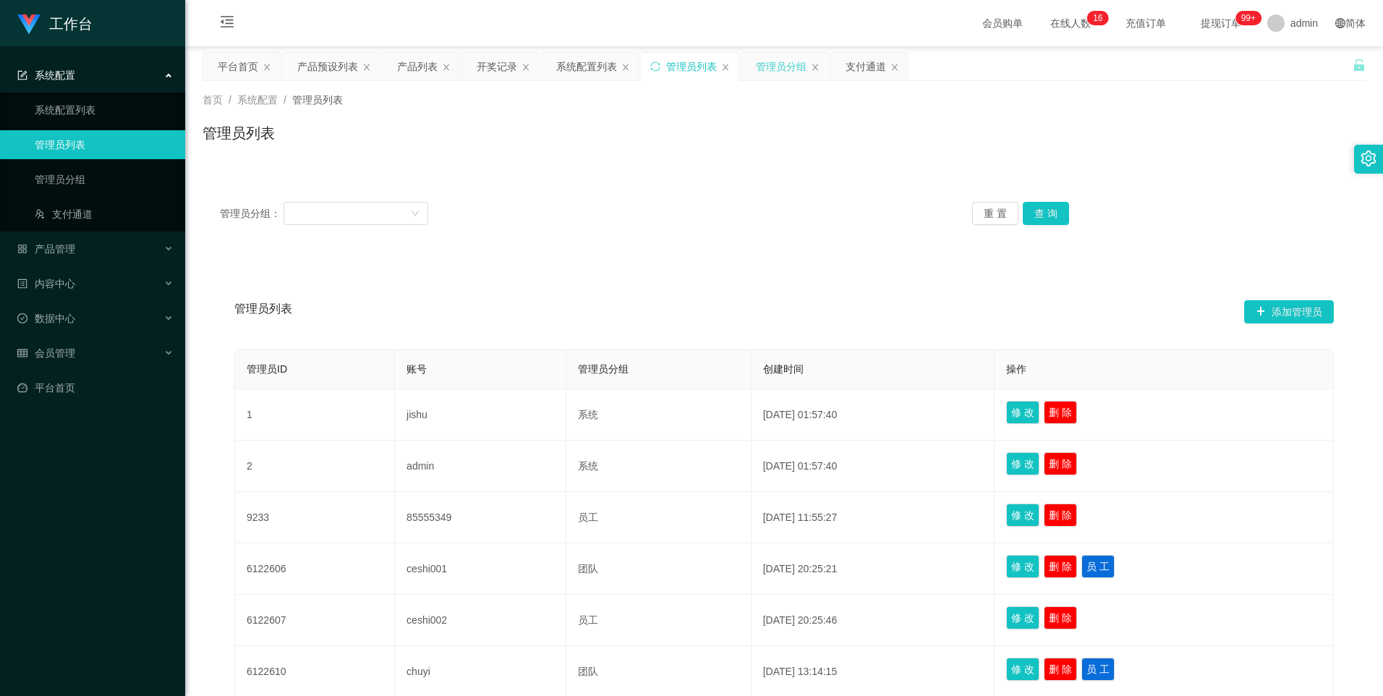
click at [744, 68] on div "管理员分组" at bounding box center [781, 66] width 51 height 27
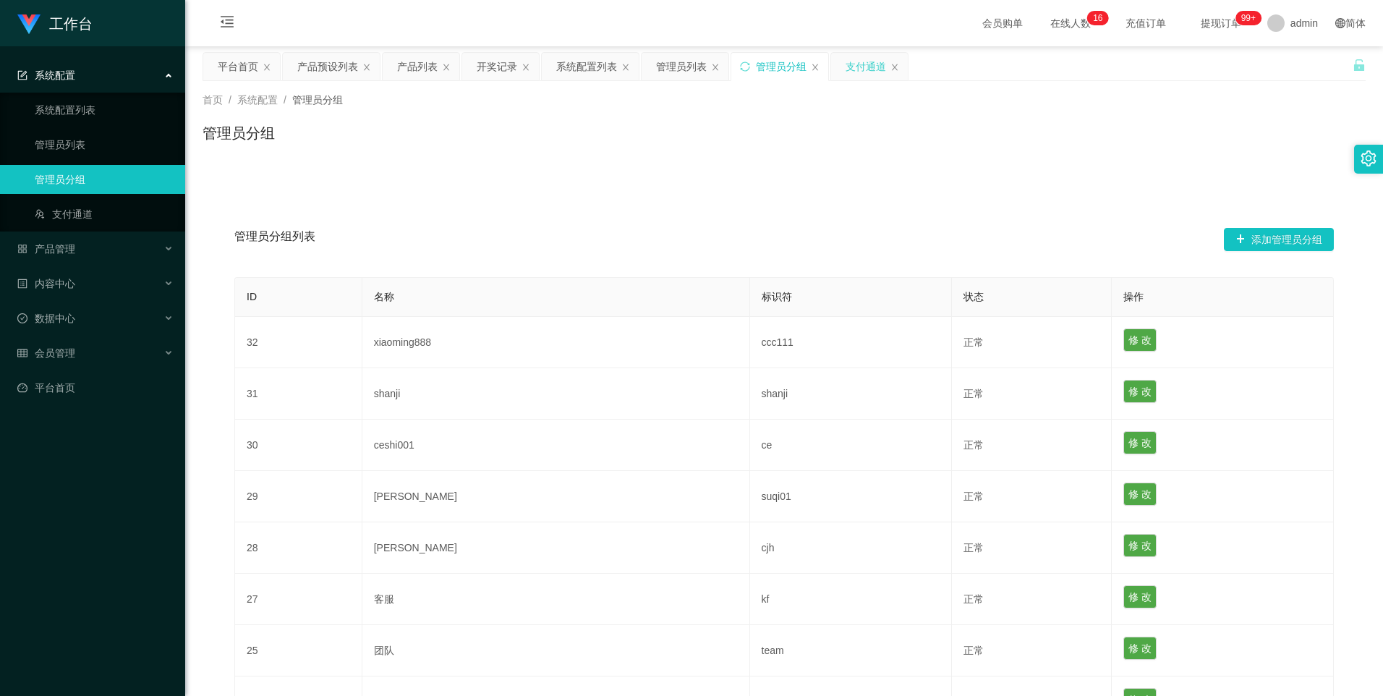
click at [744, 69] on div "支付通道" at bounding box center [866, 66] width 41 height 27
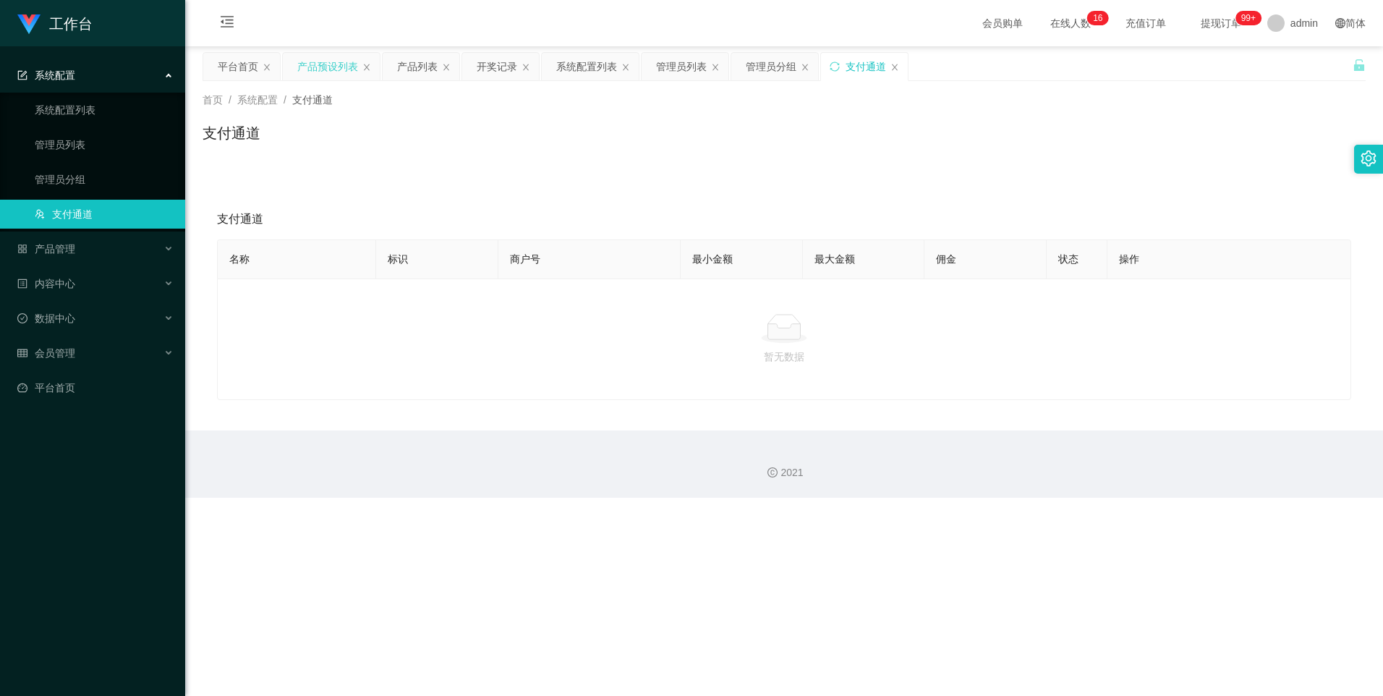
click at [338, 69] on div "产品预设列表" at bounding box center [327, 66] width 61 height 27
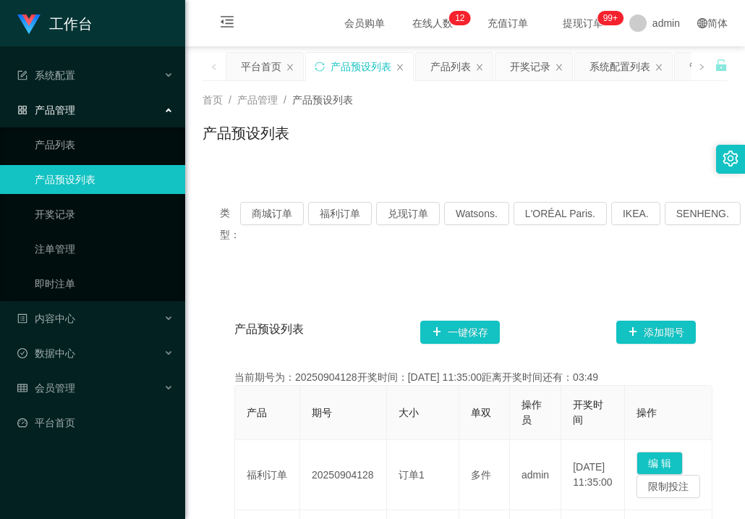
click at [405, 23] on span "在线人数 0 1 2 3 4 5 6 7 8 9 0 1 2 3 4 5 6 7 8 9 0 1 2 3 4 5 6 7 8 9 0 1 2 3 4 5 6 …" at bounding box center [432, 23] width 55 height 10
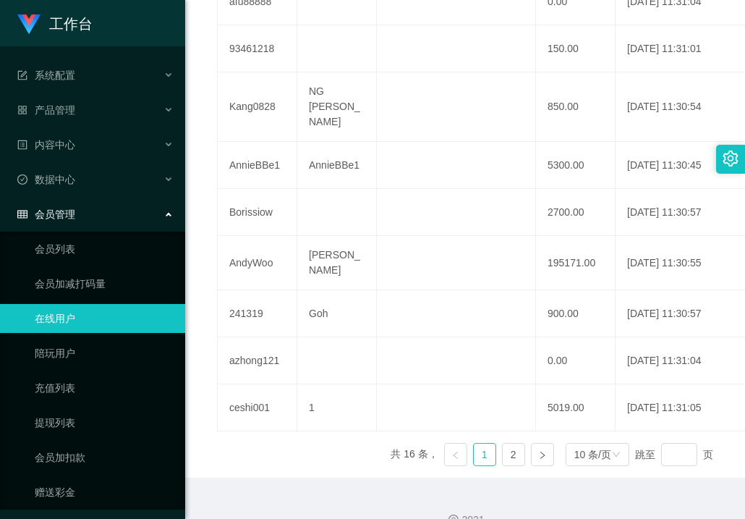
scroll to position [425, 0]
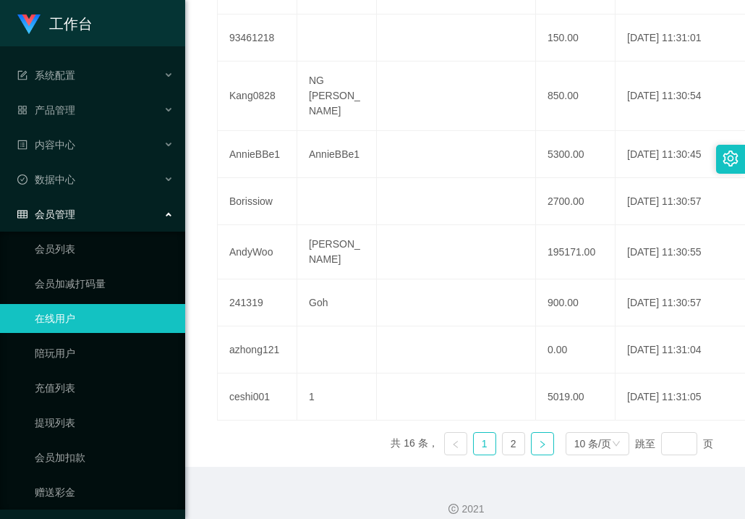
click at [541, 432] on link at bounding box center [542, 443] width 23 height 23
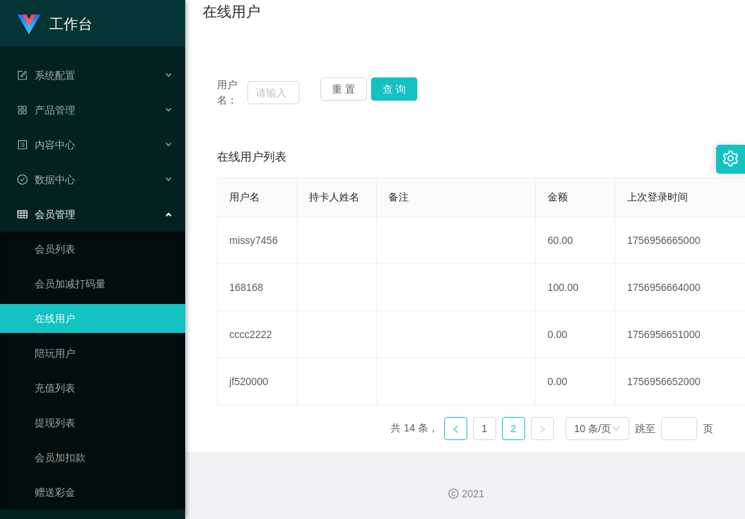
click at [451, 430] on icon "图标: left" at bounding box center [455, 429] width 9 height 9
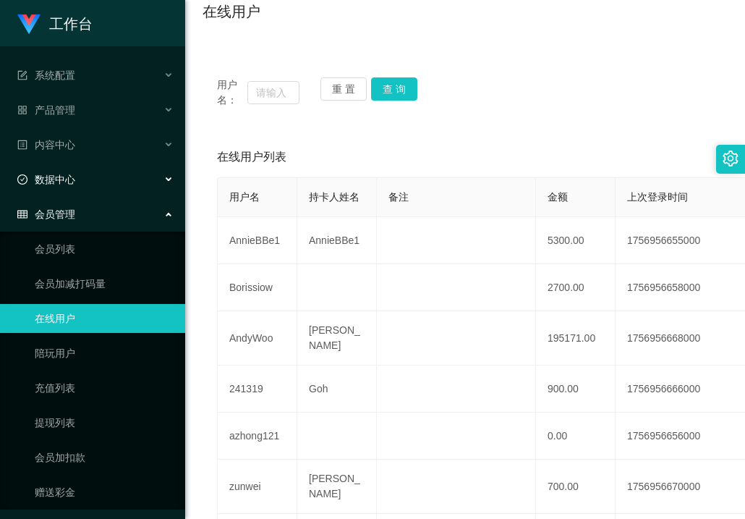
click at [22, 181] on icon "图标: check-circle-o" at bounding box center [22, 179] width 10 height 10
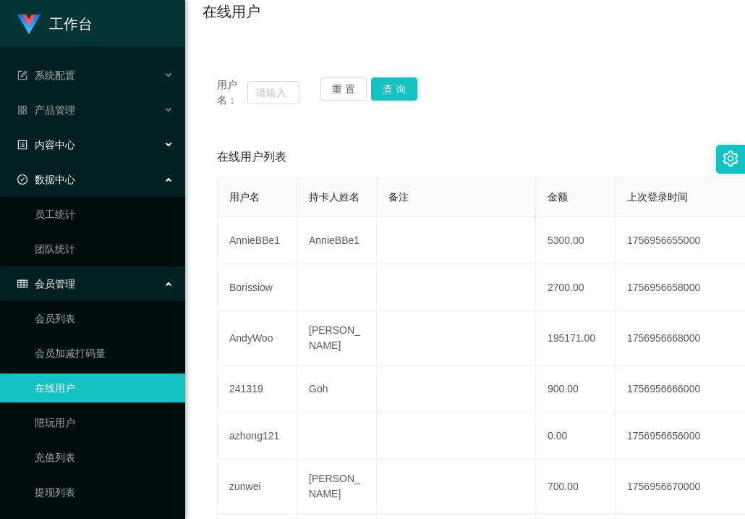
click at [49, 145] on span "内容中心" at bounding box center [46, 145] width 58 height 12
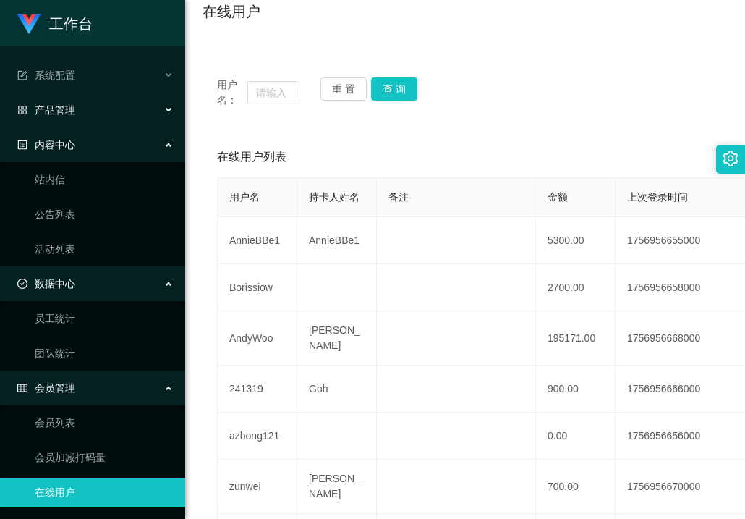
click at [48, 111] on span "产品管理" at bounding box center [46, 110] width 58 height 12
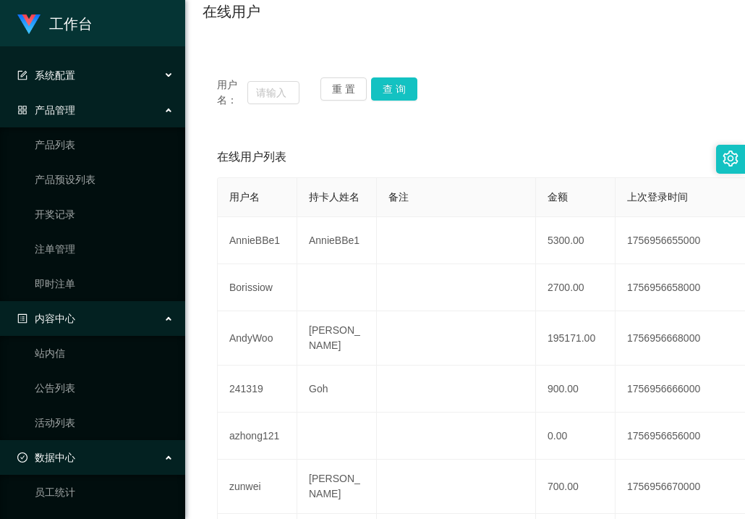
click at [44, 74] on span "系统配置" at bounding box center [46, 75] width 58 height 12
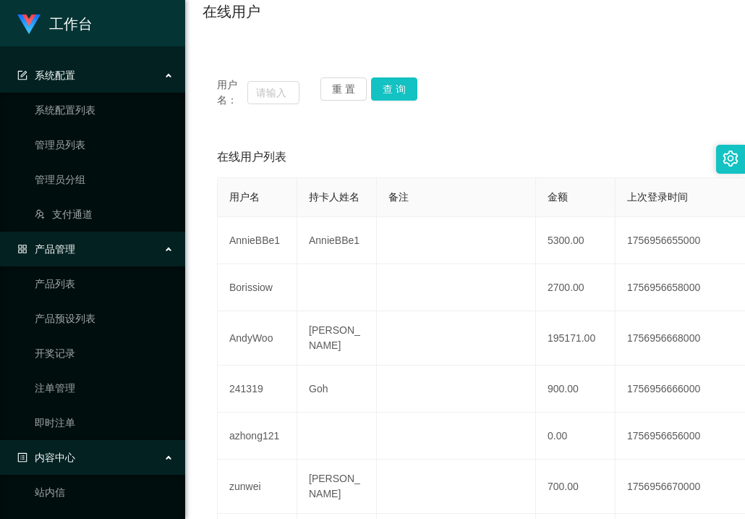
click at [44, 74] on span "系统配置" at bounding box center [46, 75] width 58 height 12
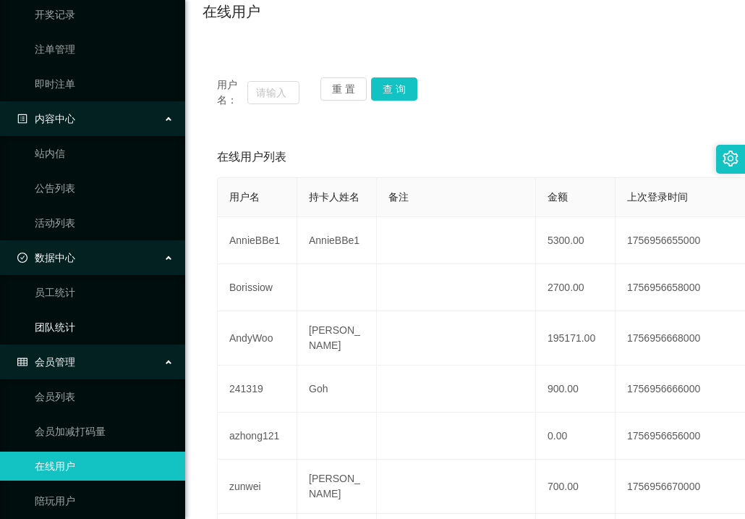
scroll to position [217, 0]
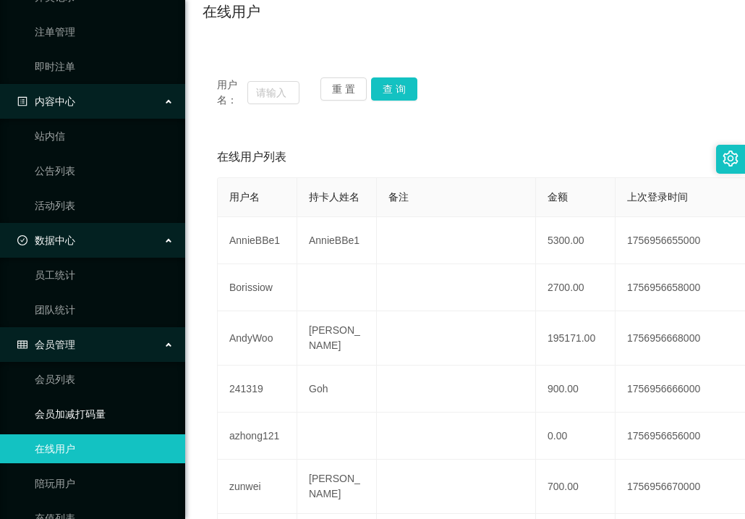
click at [72, 418] on link "会员加减打码量" at bounding box center [104, 413] width 139 height 29
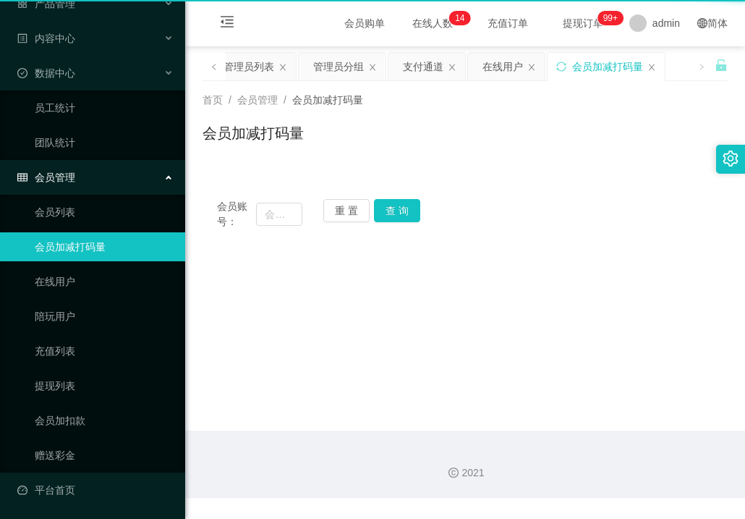
scroll to position [37, 0]
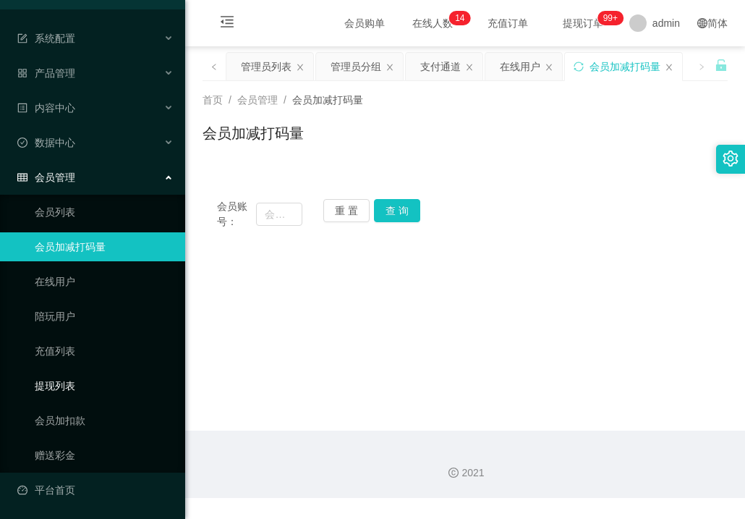
click at [54, 388] on link "提现列表" at bounding box center [104, 385] width 139 height 29
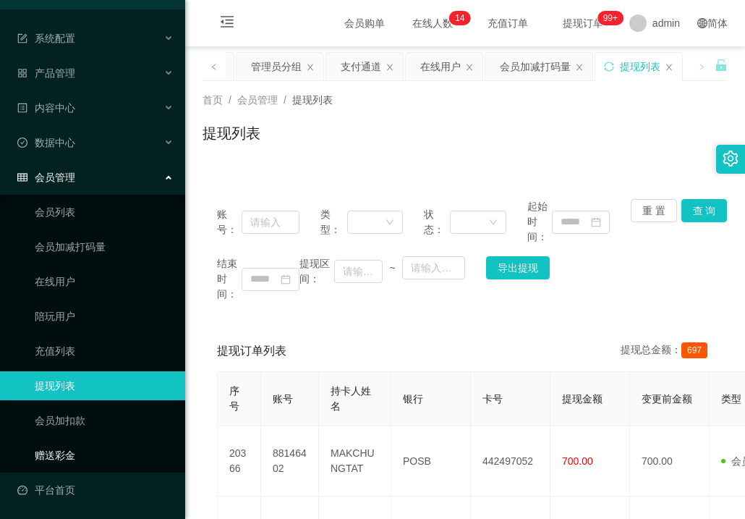
click at [64, 450] on link "赠送彩金" at bounding box center [104, 454] width 139 height 29
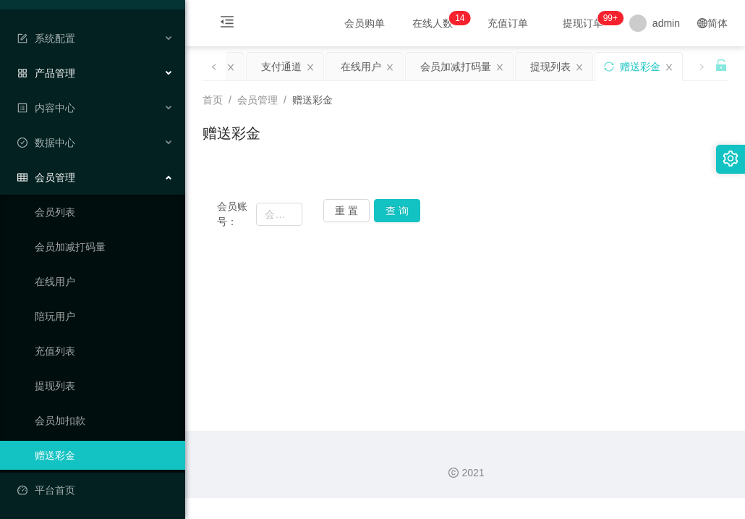
click at [53, 70] on span "产品管理" at bounding box center [46, 73] width 58 height 12
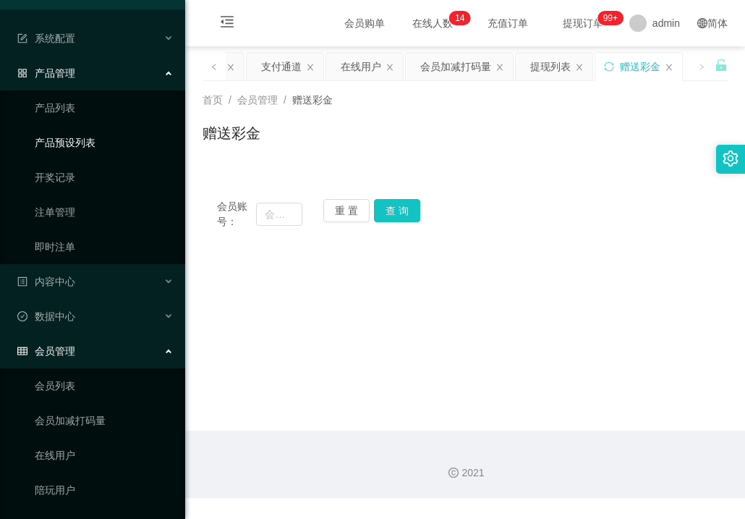
click at [69, 135] on link "产品预设列表" at bounding box center [104, 142] width 139 height 29
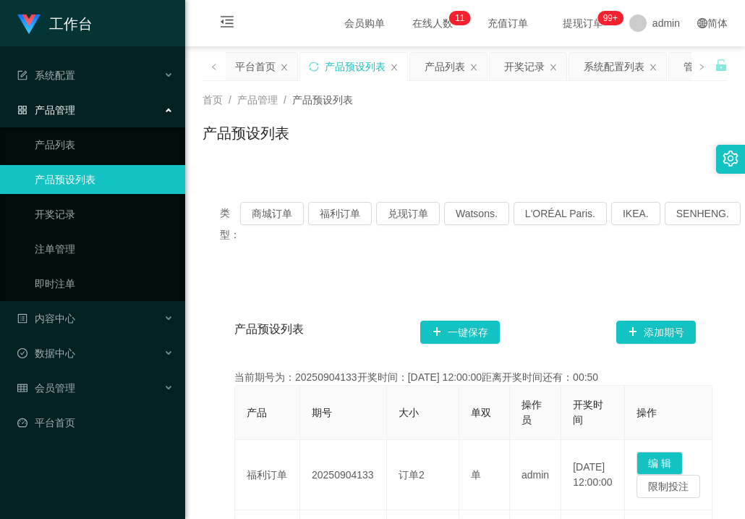
click at [405, 26] on span "在线人数 0 1 2 3 4 5 6 7 8 9 0 1 2 3 4 5 6 7 8 9 0 1 2 3 4 5 6 7 8 9 0 1 2 3 4 5 6 …" at bounding box center [432, 23] width 55 height 10
